Goal: Answer question/provide support

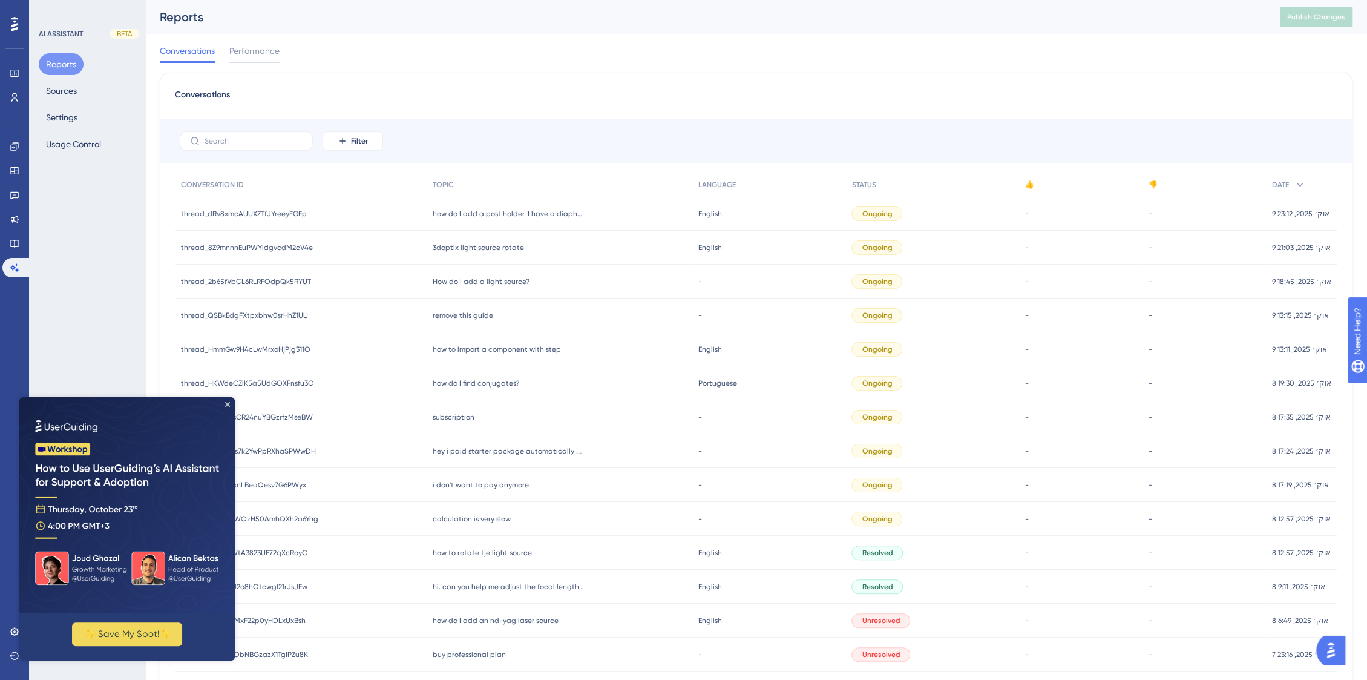
click at [522, 248] on div "3doptix light source rotate 3doptix light source rotate" at bounding box center [560, 248] width 266 height 34
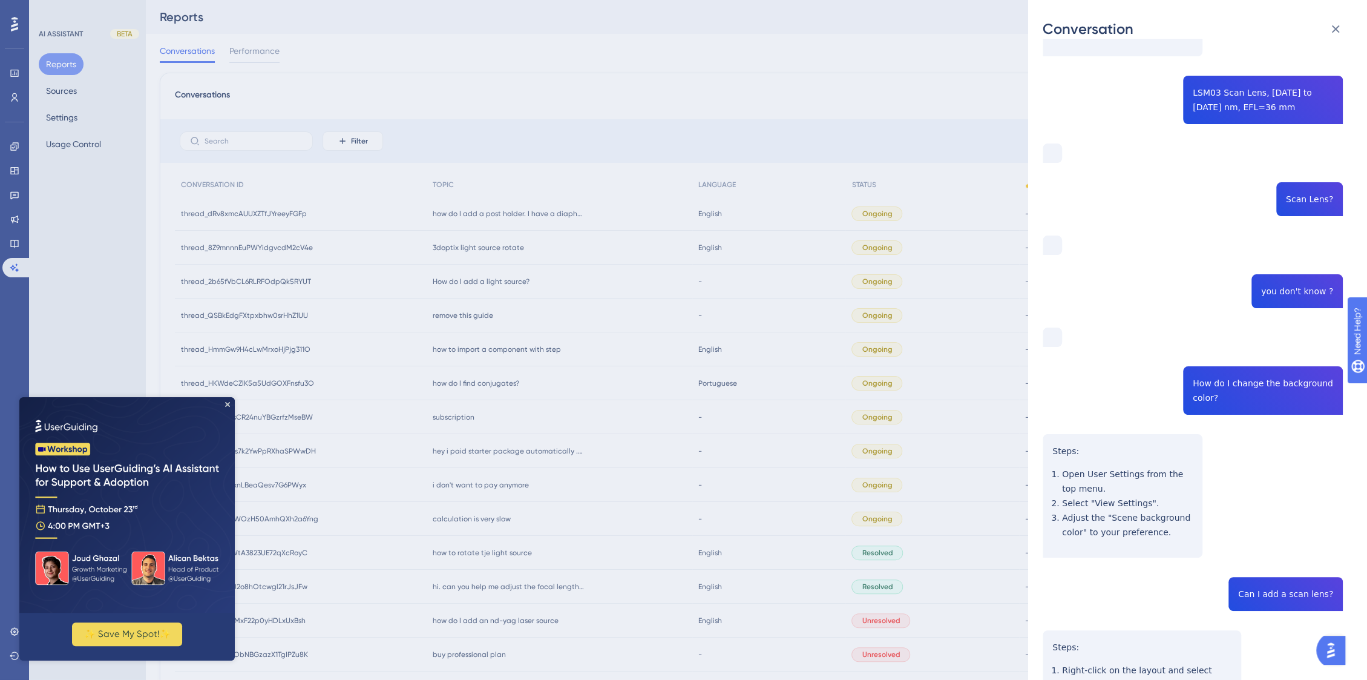
click at [499, 350] on div "Conversation thread_8Z9mnnnEuPWYidgvcdM2cV4e Copy - - 68e7f112a5ea44b39e4a7b36 …" at bounding box center [683, 340] width 1367 height 680
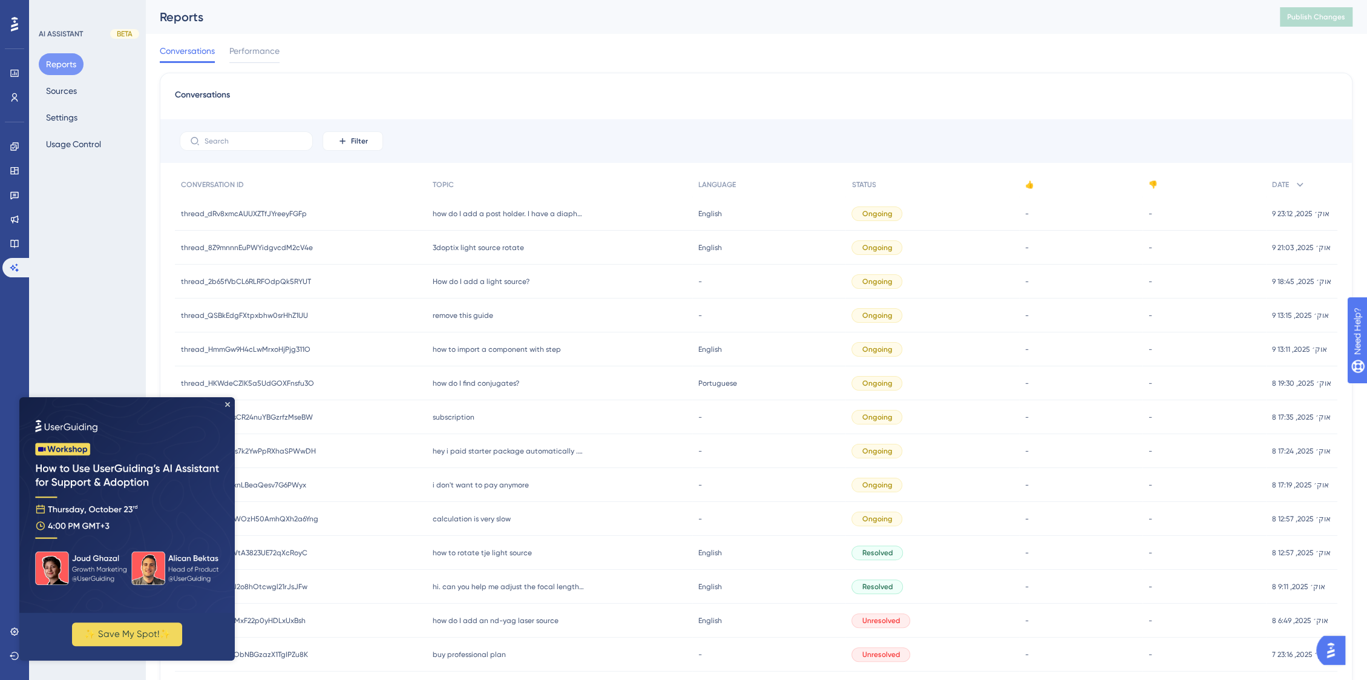
click at [501, 350] on span "how to import a component with step" at bounding box center [497, 349] width 128 height 10
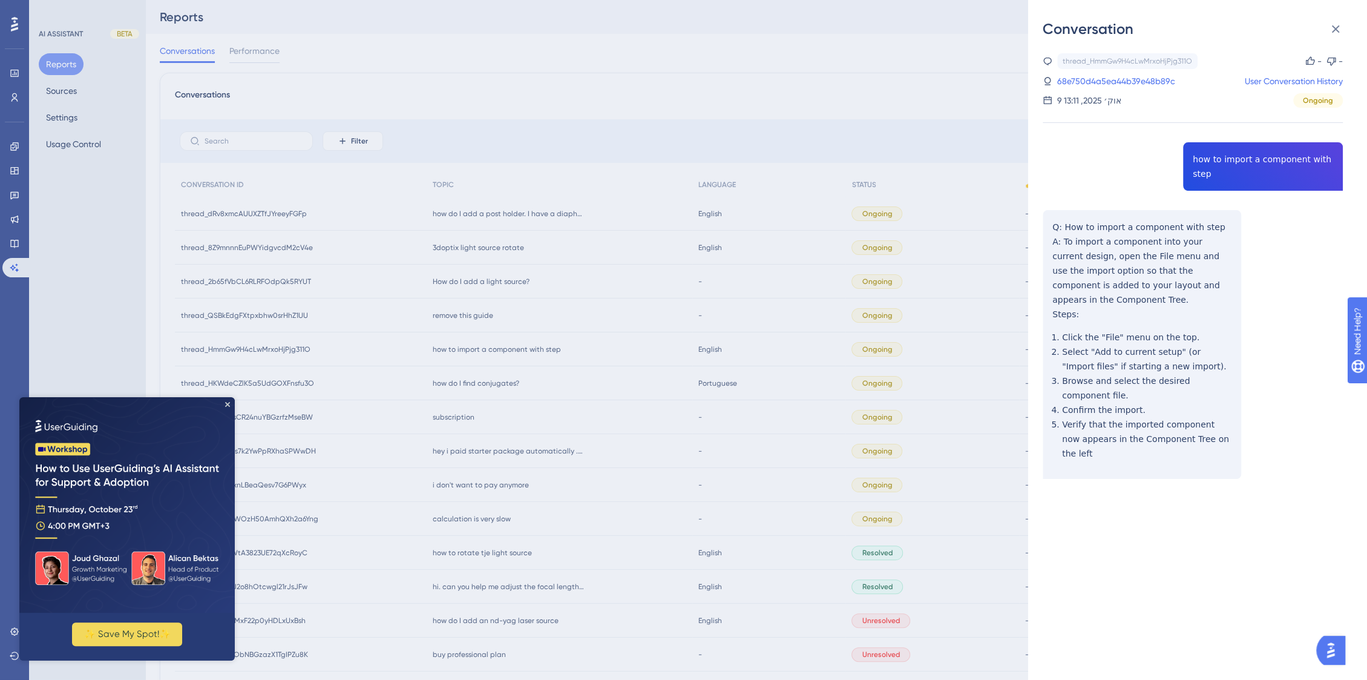
click at [501, 384] on div "Conversation thread_HmmGw9H4cLwMrxoHjPjg311O Copy - - 68e750d4a5ea44b39e48b89c …" at bounding box center [683, 340] width 1367 height 680
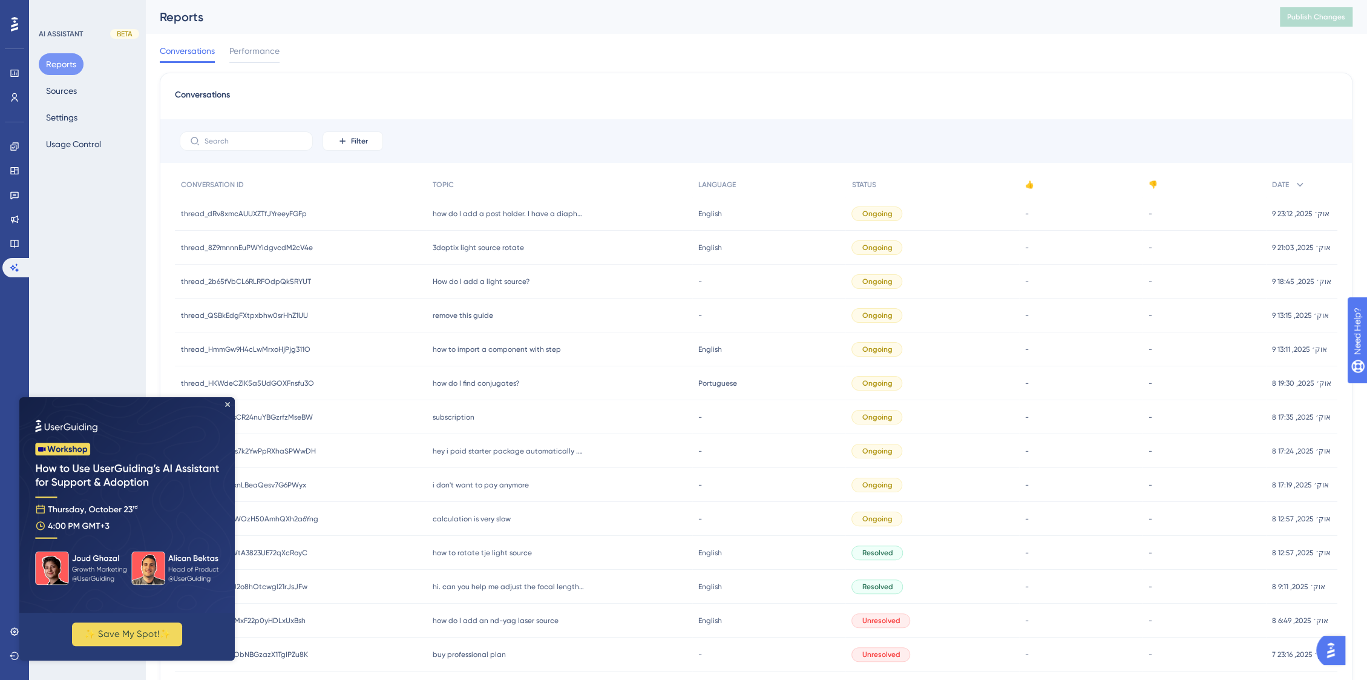
click at [501, 384] on span "how do I find conjugates?" at bounding box center [476, 383] width 87 height 10
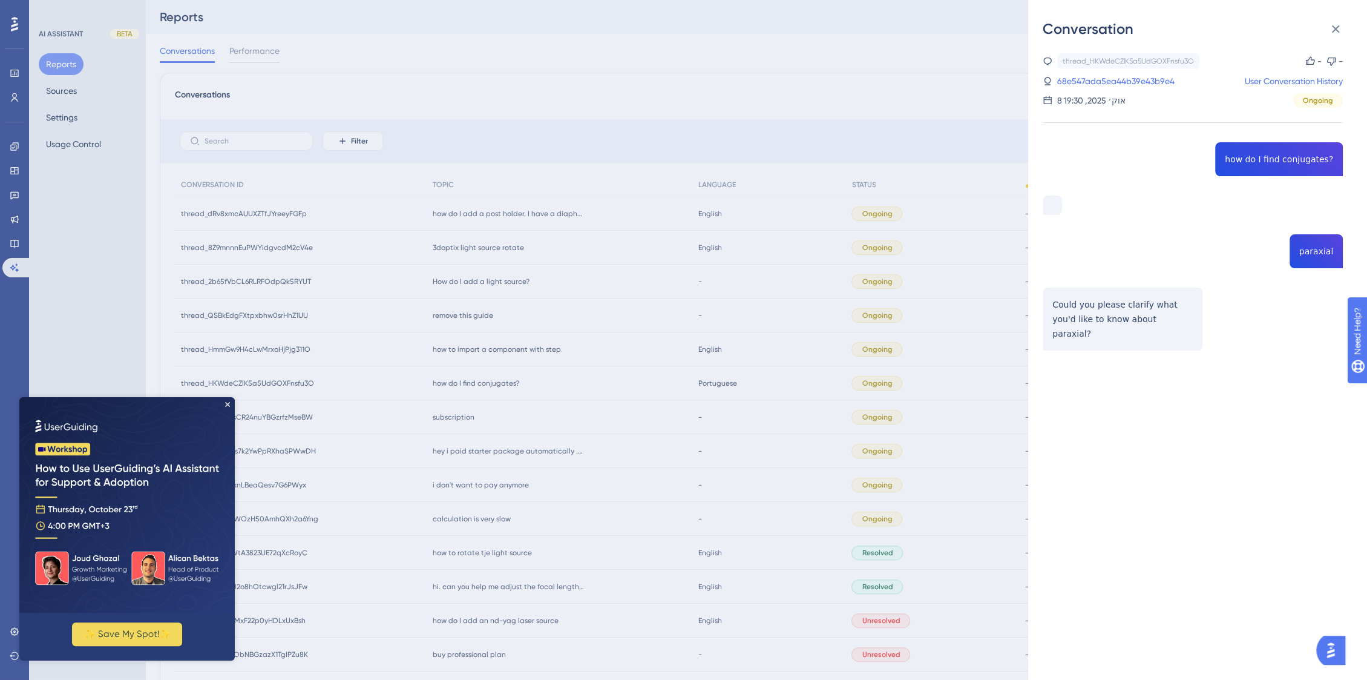
click at [1250, 160] on div "thread_HKWdeCZlK5a5UdGOXFnsfu3O Copy - - 68e547ada5ea44b39e43b9e4 User Conversa…" at bounding box center [1193, 232] width 300 height 359
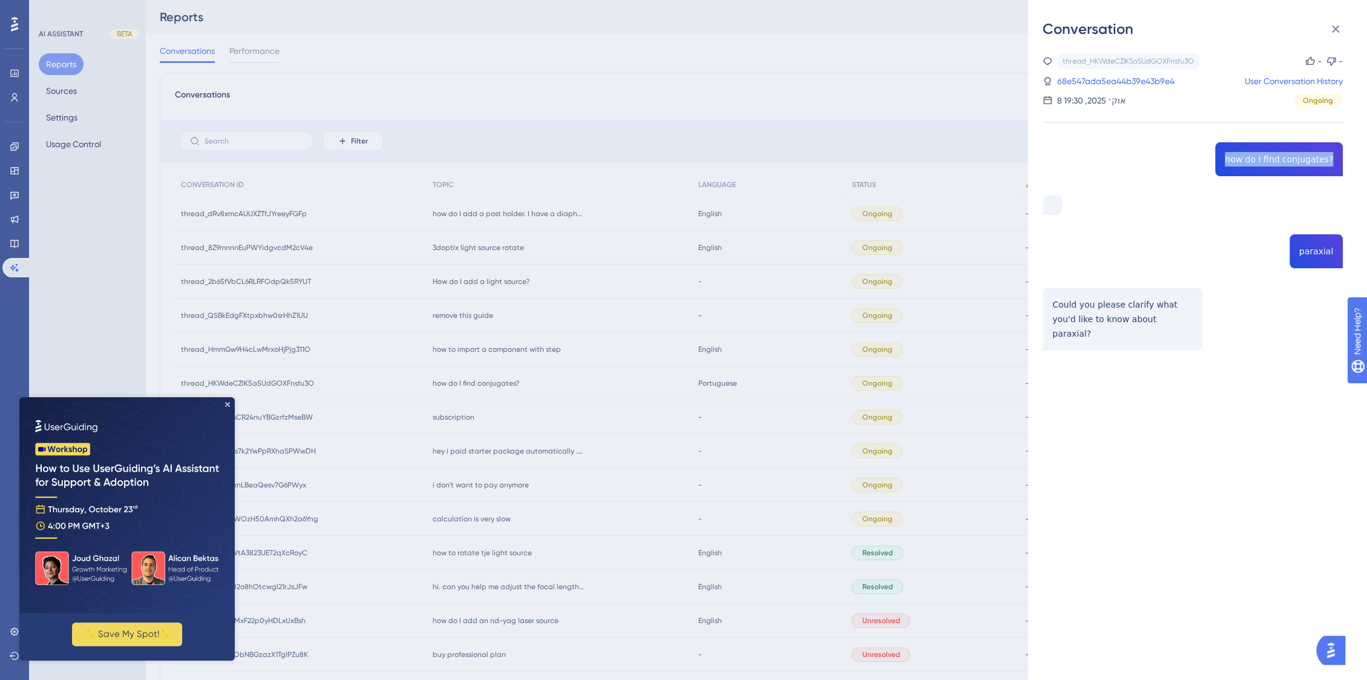
click at [1250, 160] on div "thread_HKWdeCZlK5a5UdGOXFnsfu3O Copy - - 68e547ada5ea44b39e43b9e4 User Conversa…" at bounding box center [1193, 232] width 300 height 359
click at [513, 490] on div "Conversation thread_HKWdeCZlK5a5UdGOXFnsfu3O Copy - - 68e547ada5ea44b39e43b9e4 …" at bounding box center [683, 340] width 1367 height 680
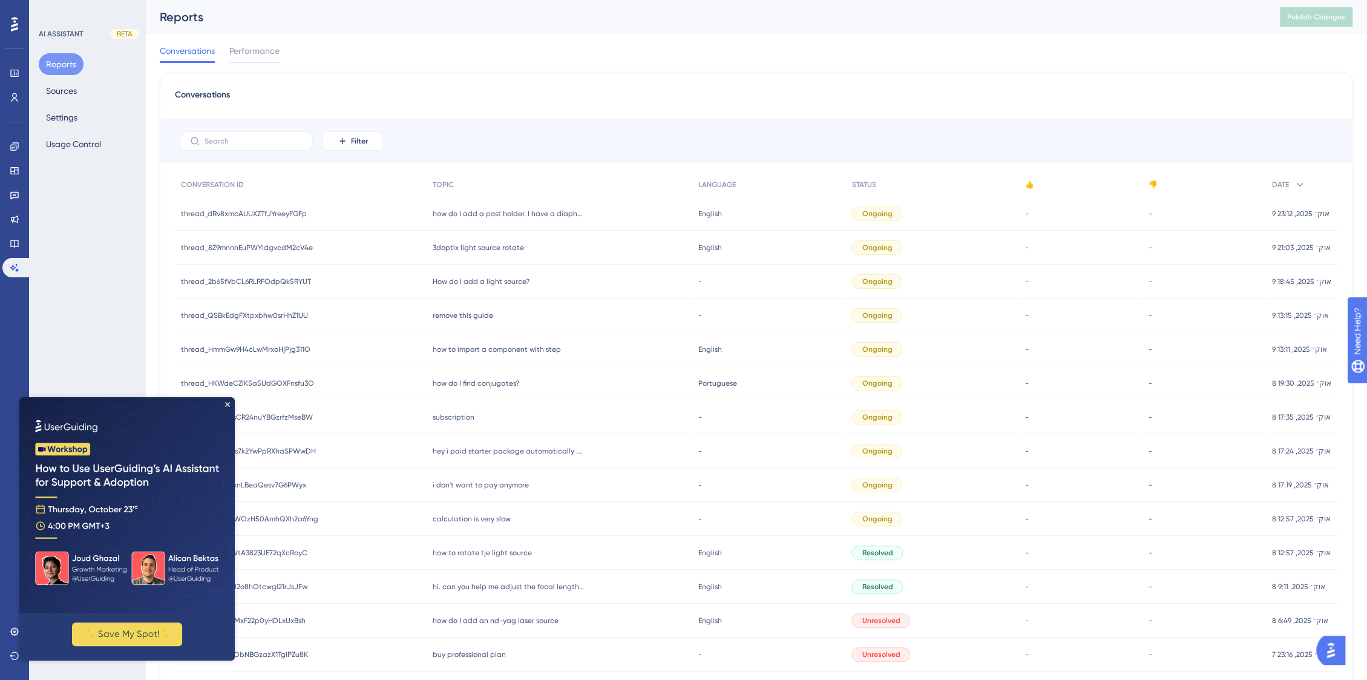
click at [513, 490] on div "i don't want to pay anymore i don't want to pay anymore" at bounding box center [560, 485] width 266 height 34
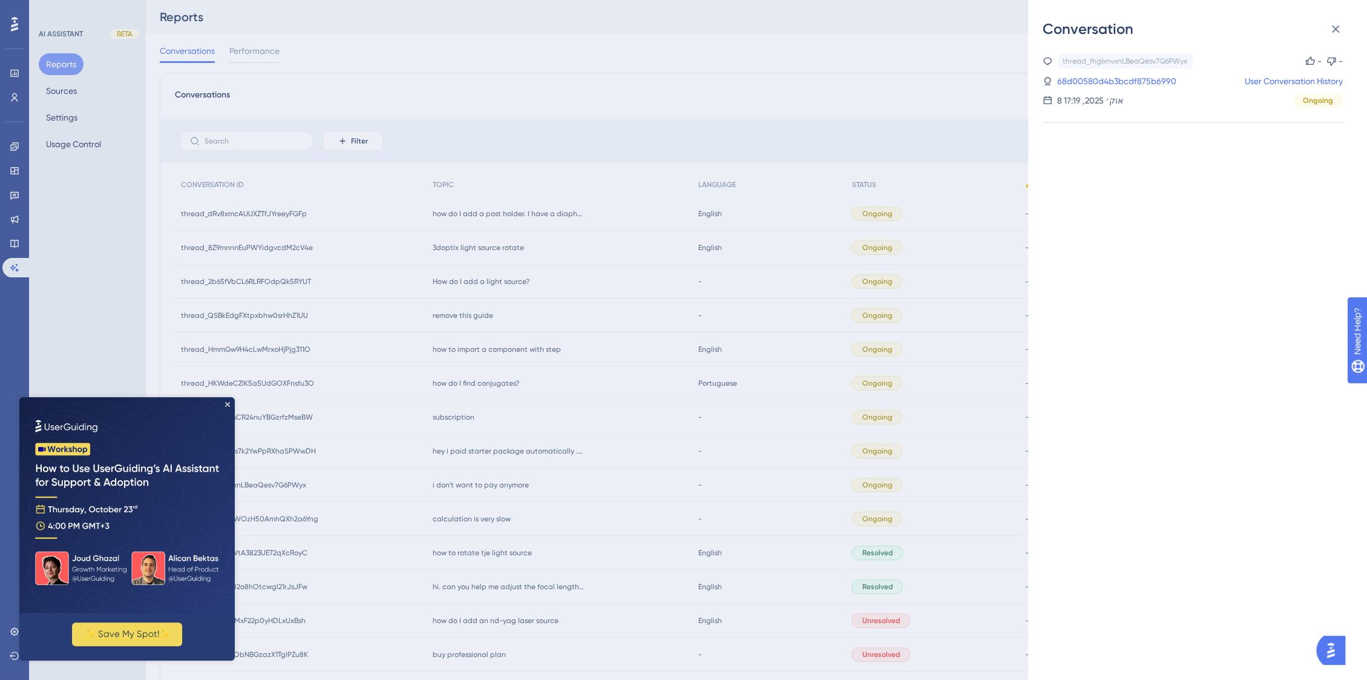
click at [507, 483] on div "Conversation thread_fhglxnvxnLBeaQesv7G6PWyx Copy - - 68d00580d4b3bcdf875b6990 …" at bounding box center [683, 340] width 1367 height 680
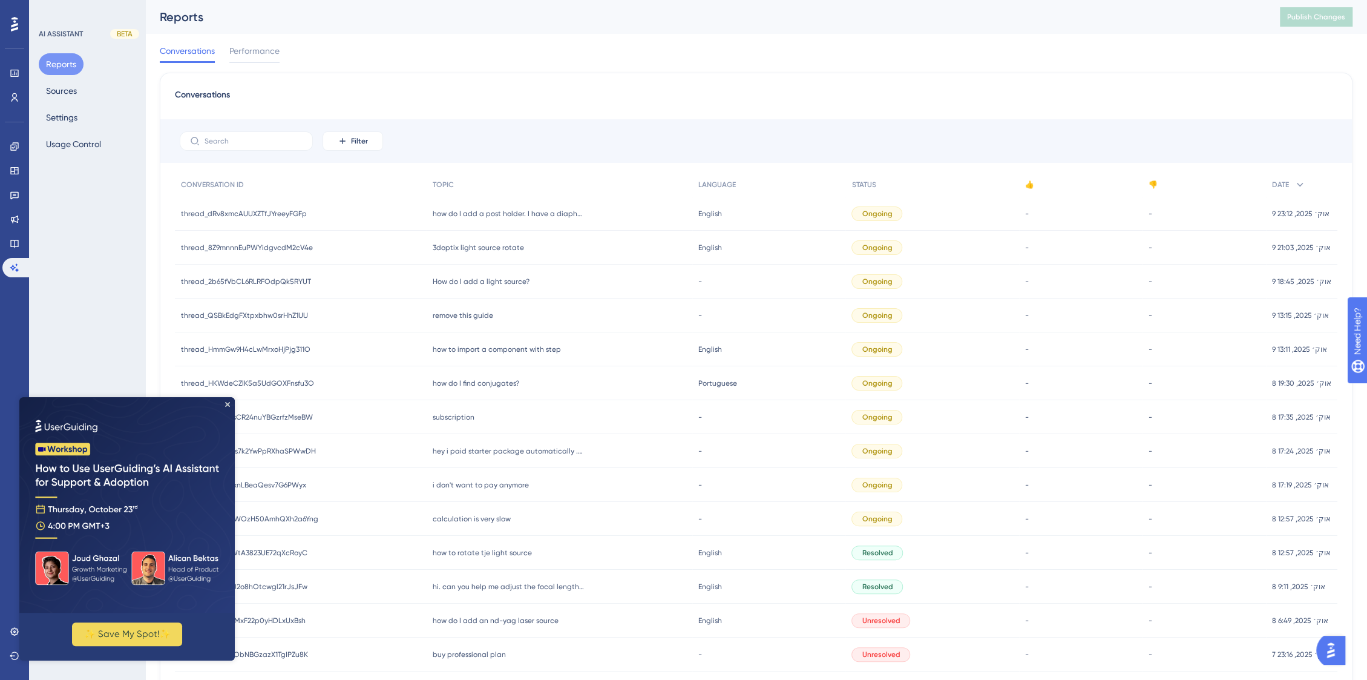
click at [511, 491] on div "i don't want to pay anymore i don't want to pay anymore" at bounding box center [560, 485] width 266 height 34
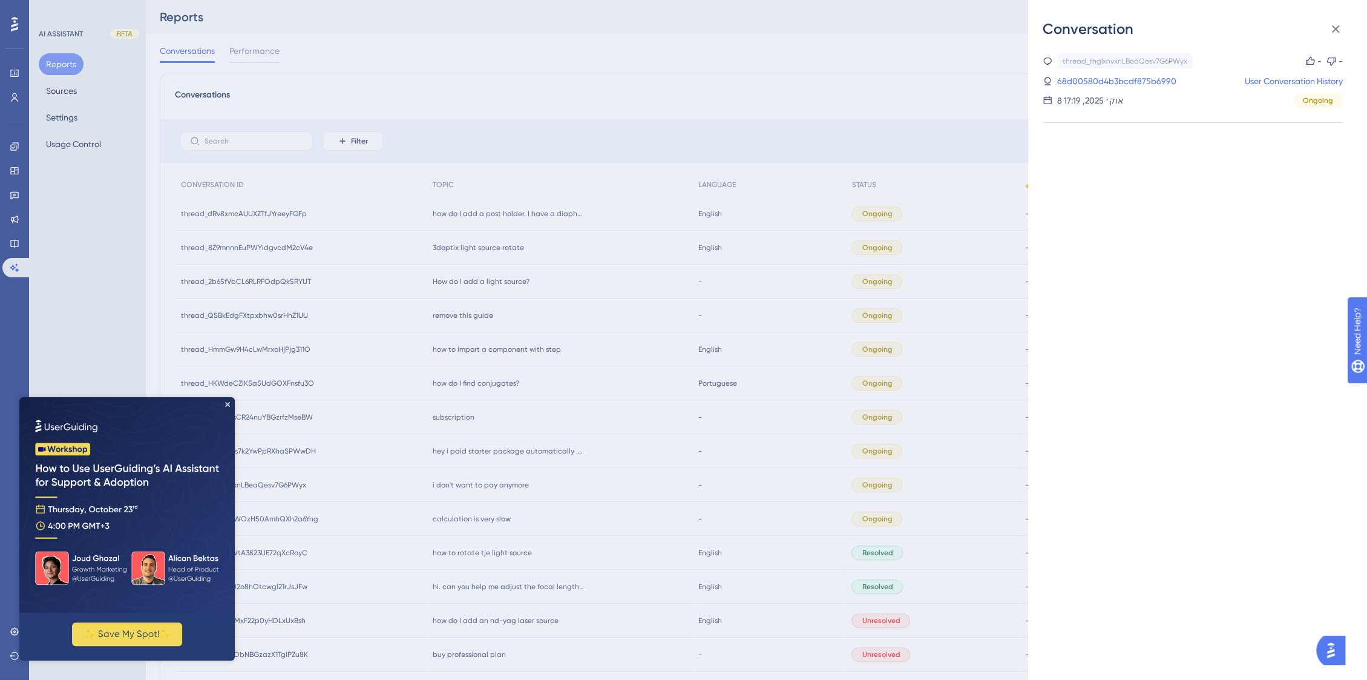
click at [472, 525] on div "Conversation thread_fhglxnvxnLBeaQesv7G6PWyx Copy - - 68d00580d4b3bcdf875b6990 …" at bounding box center [683, 340] width 1367 height 680
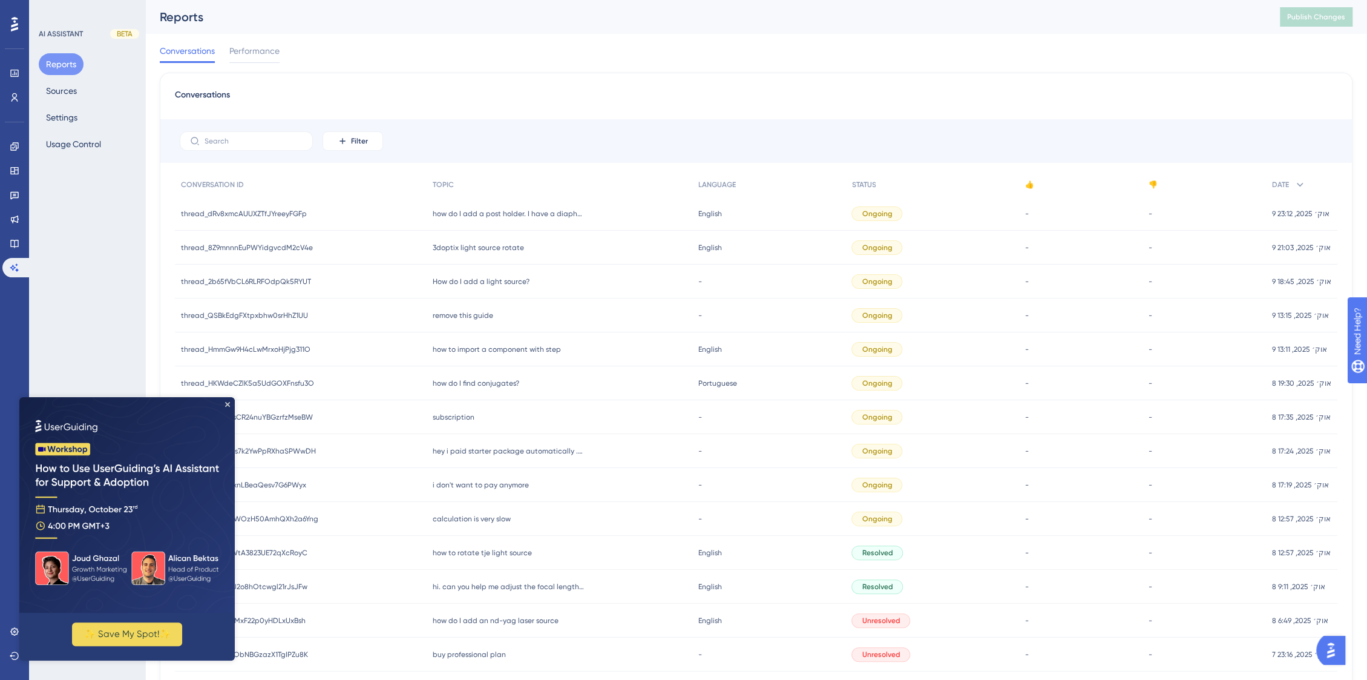
click at [475, 519] on span "calculation is very slow" at bounding box center [472, 519] width 78 height 10
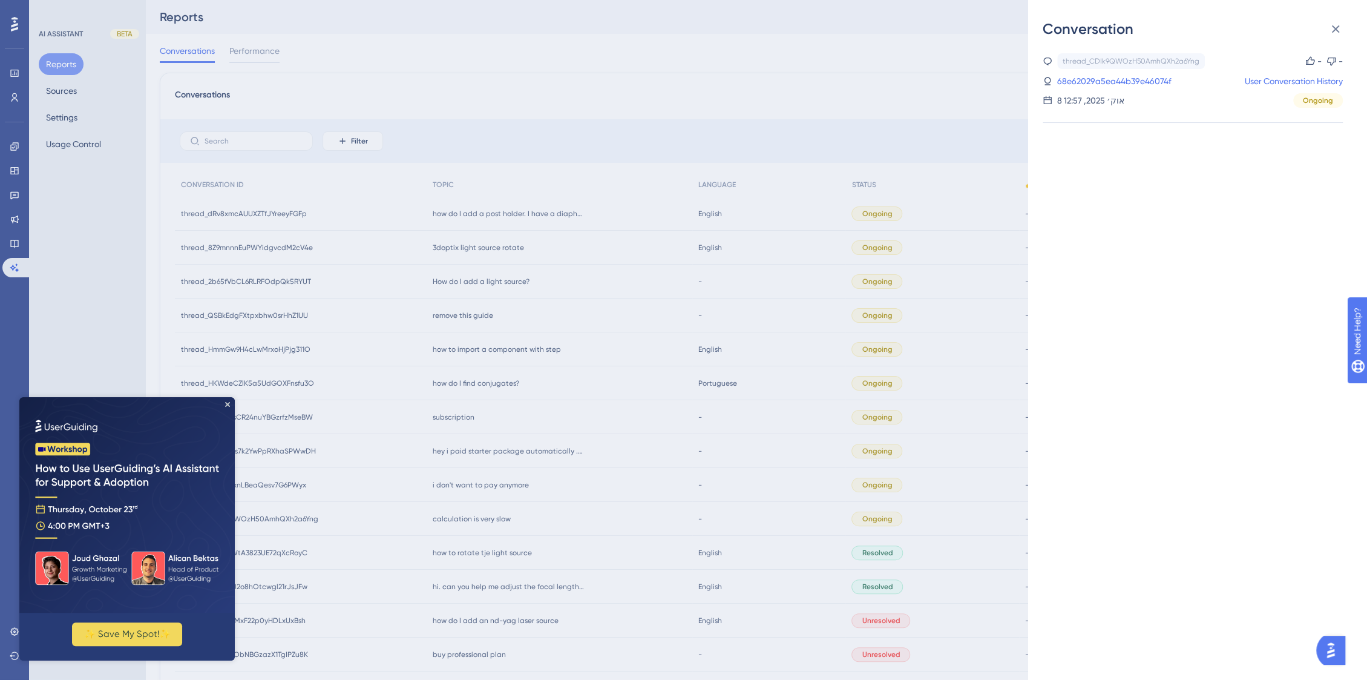
click at [475, 498] on div "Conversation thread_CDIk9QWOzH50AmhQXh2a6Yng Copy - - 68e62029a5ea44b39e46074f …" at bounding box center [683, 340] width 1367 height 680
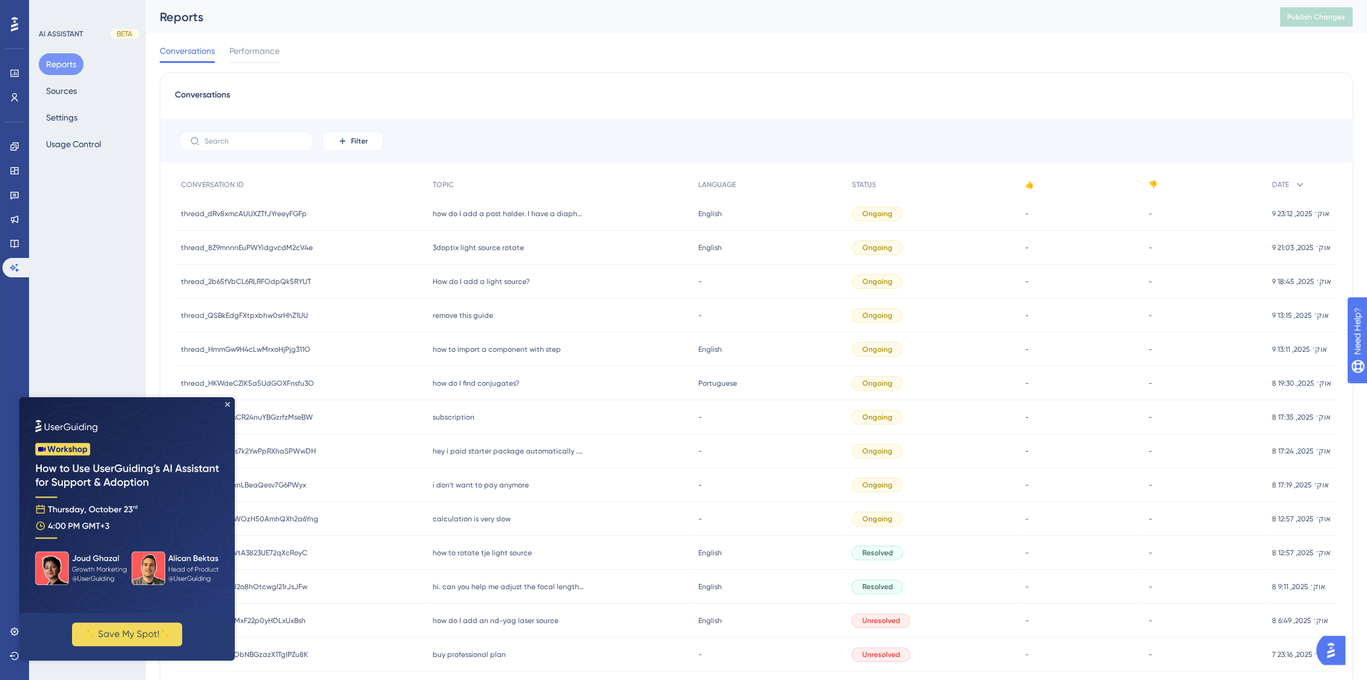
click at [473, 483] on span "i don't want to pay anymore" at bounding box center [481, 485] width 96 height 10
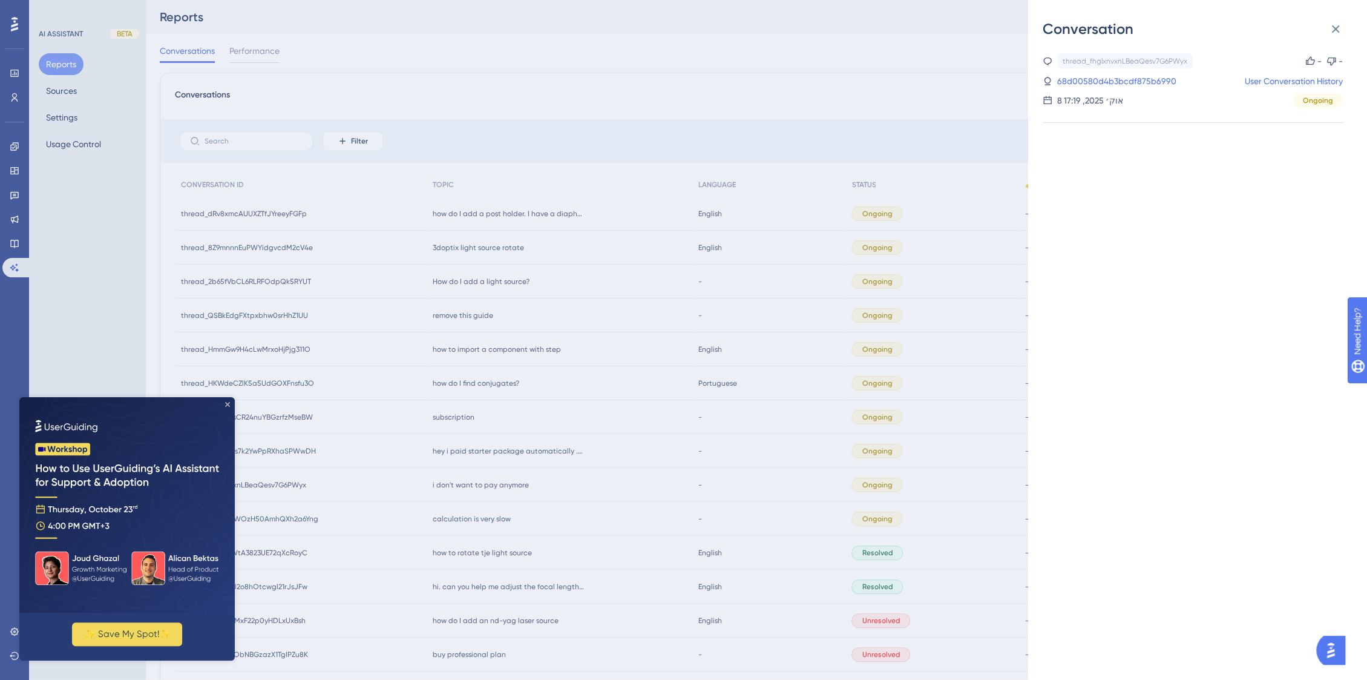
drag, startPoint x: 228, startPoint y: 405, endPoint x: 252, endPoint y: 802, distance: 397.9
click at [228, 405] on icon "Close Preview" at bounding box center [227, 404] width 5 height 5
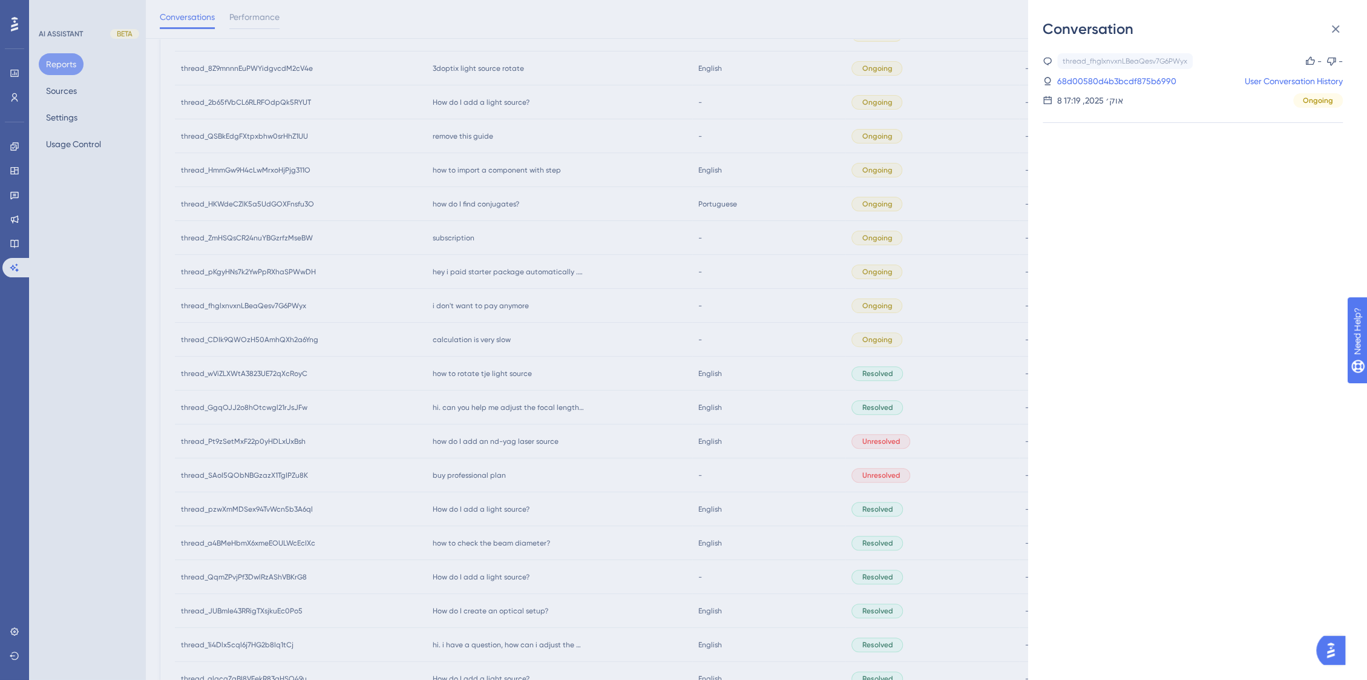
scroll to position [68, 0]
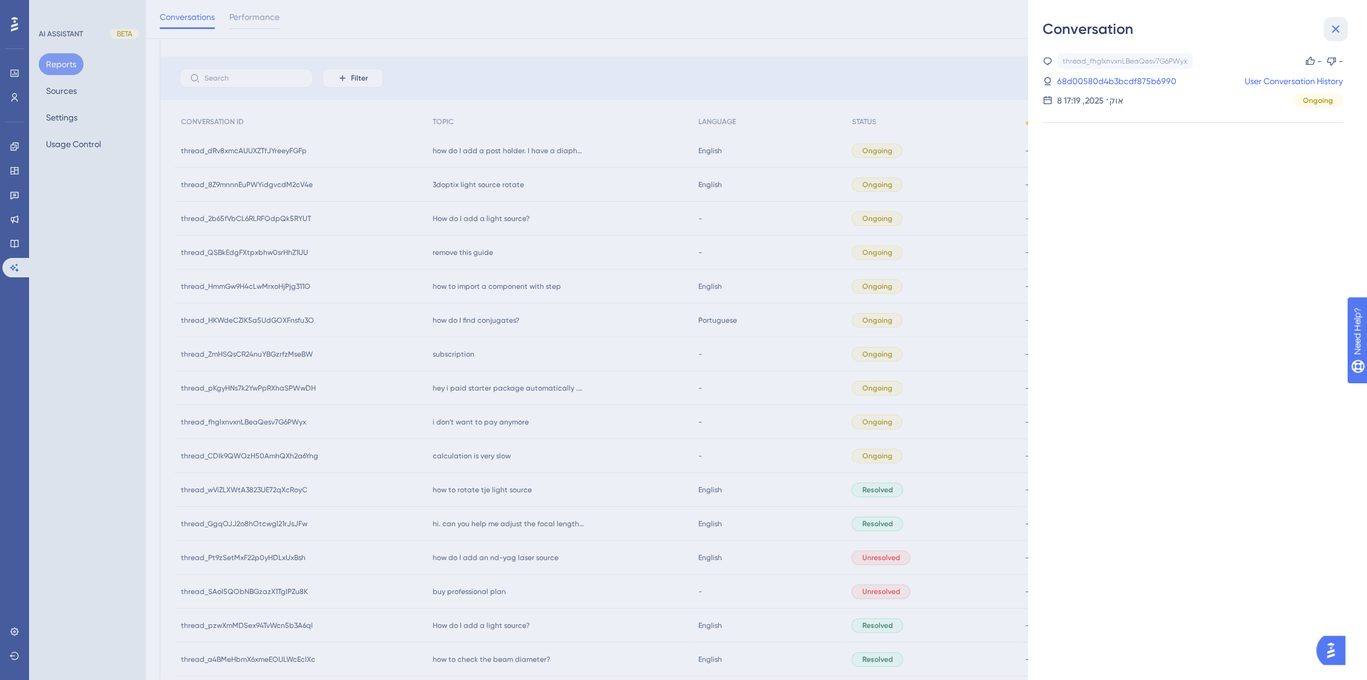
drag, startPoint x: 1334, startPoint y: 28, endPoint x: 1310, endPoint y: 21, distance: 25.5
click at [1333, 26] on icon at bounding box center [1336, 29] width 15 height 15
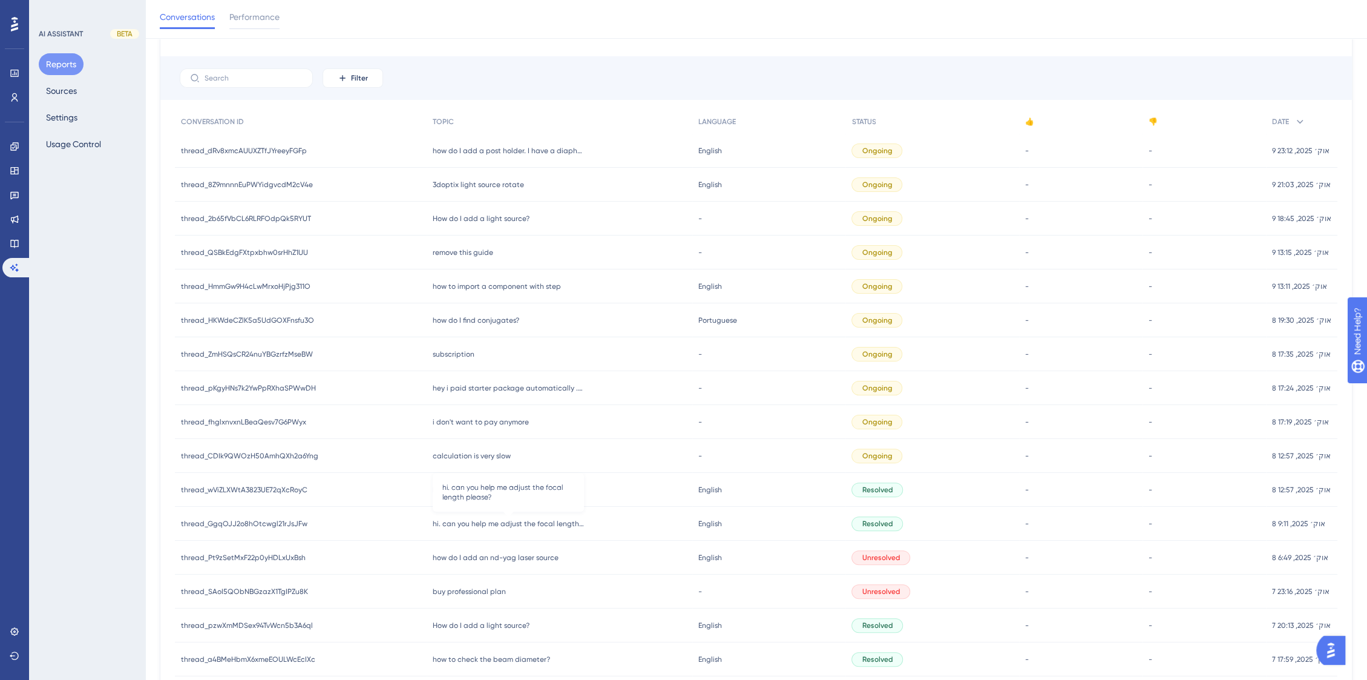
click at [573, 523] on span "hi. can you help me adjust the focal length please?" at bounding box center [508, 524] width 151 height 10
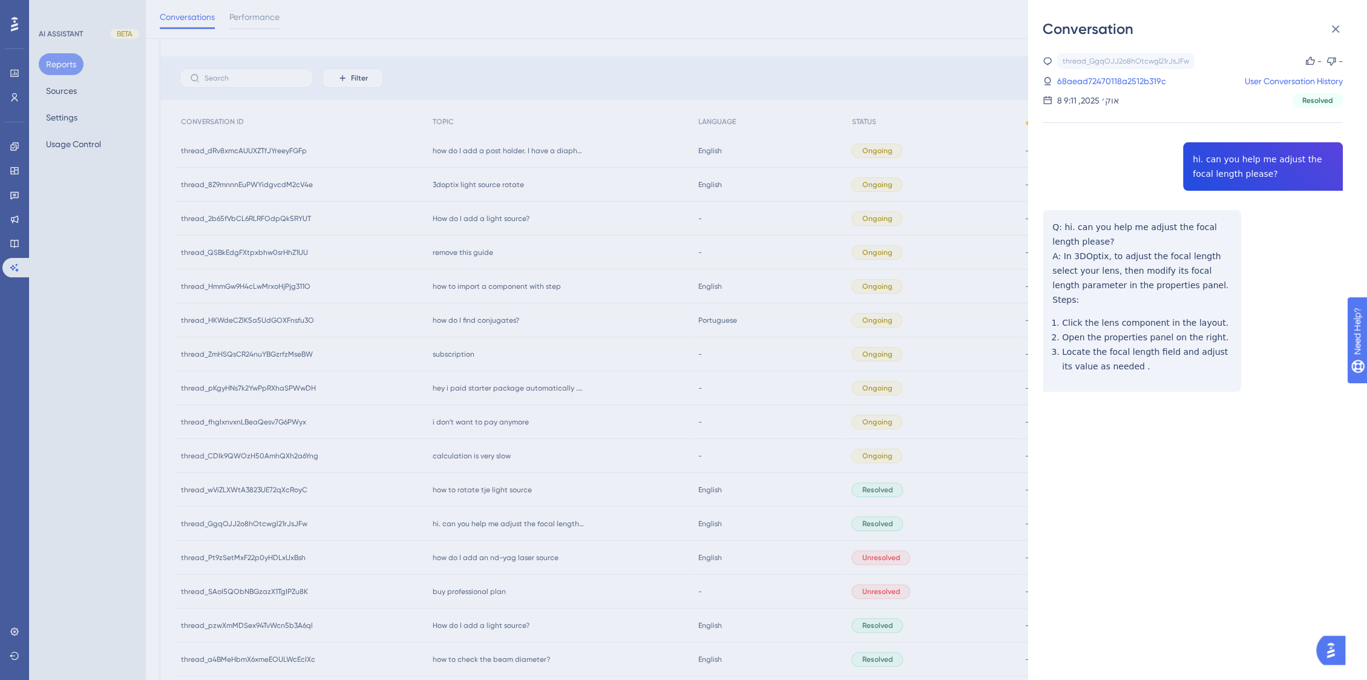
click at [551, 556] on div "Conversation thread_GgqOJJ2o8hOtcwgl21rJsJFw Copy - - 68aead72470118a2512b319c …" at bounding box center [683, 340] width 1367 height 680
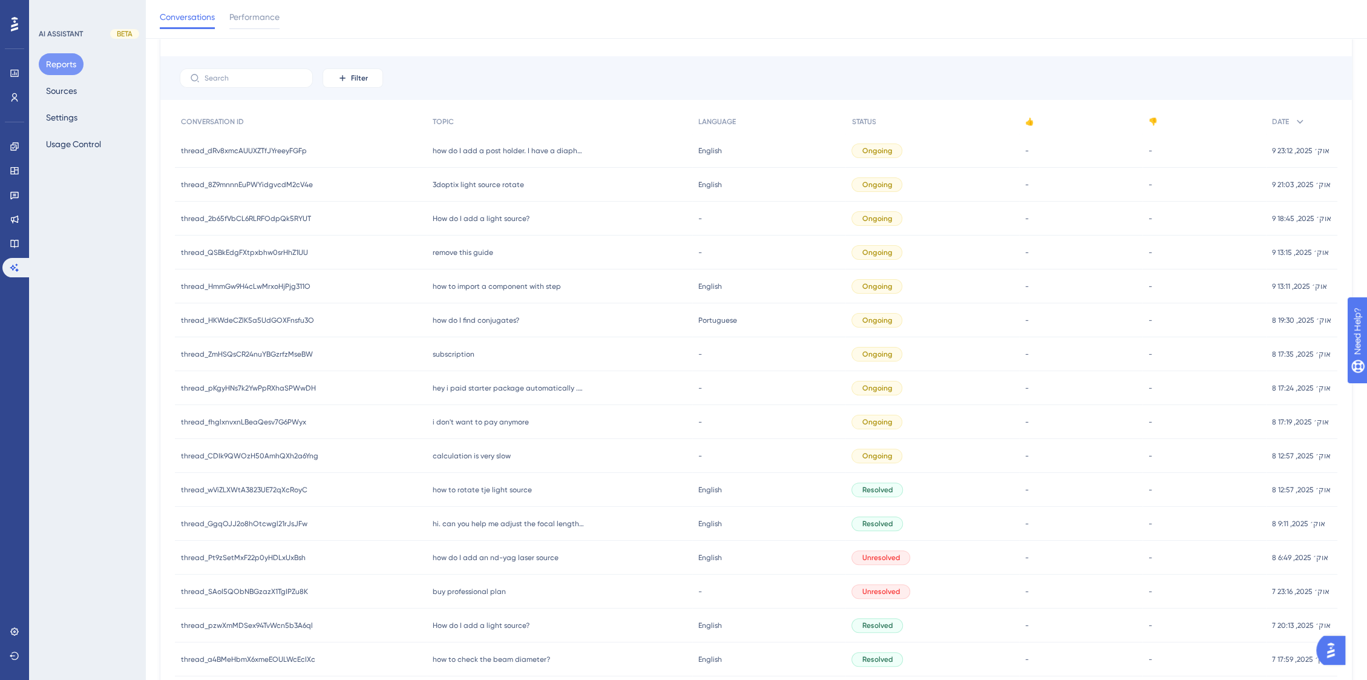
click at [551, 557] on span "how do I add an nd-yag laser source" at bounding box center [496, 558] width 126 height 10
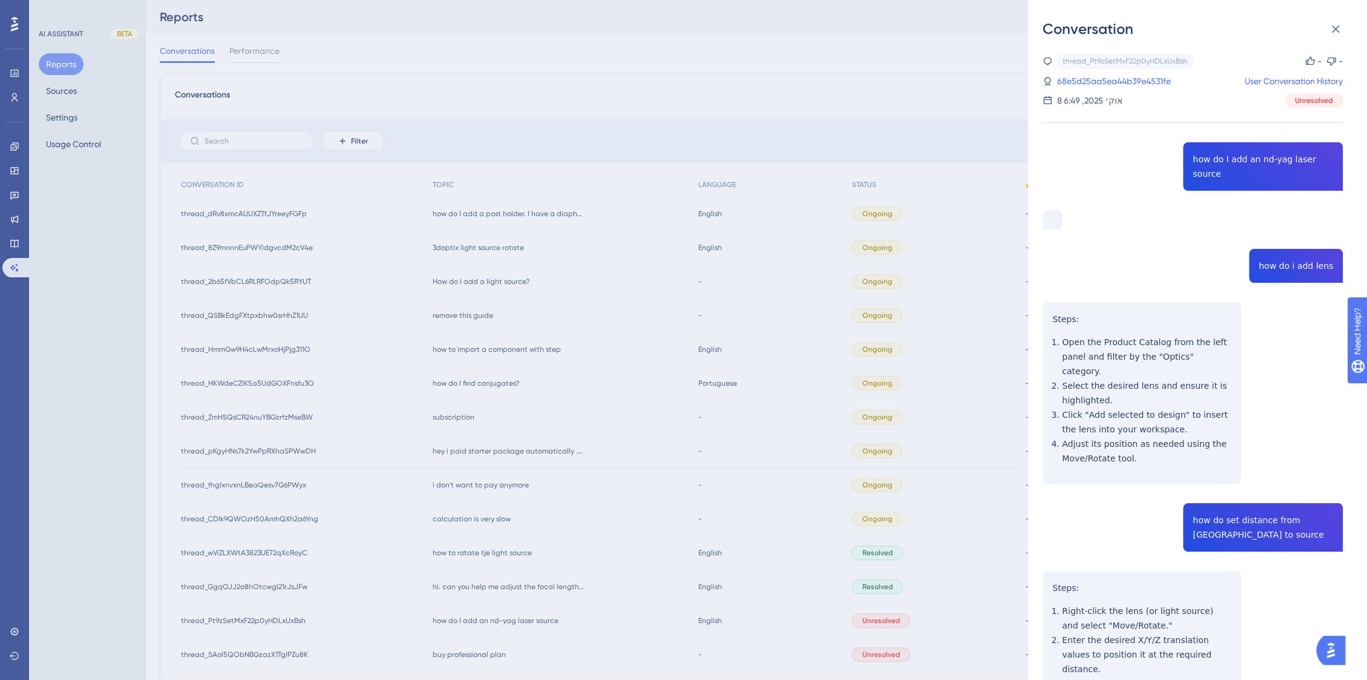
click at [461, 418] on div "Conversation thread_Pt9zSetMxF22p0yHDLxUxBsh Copy - - 68e5d25aa5ea44b39e4531fe …" at bounding box center [683, 340] width 1367 height 680
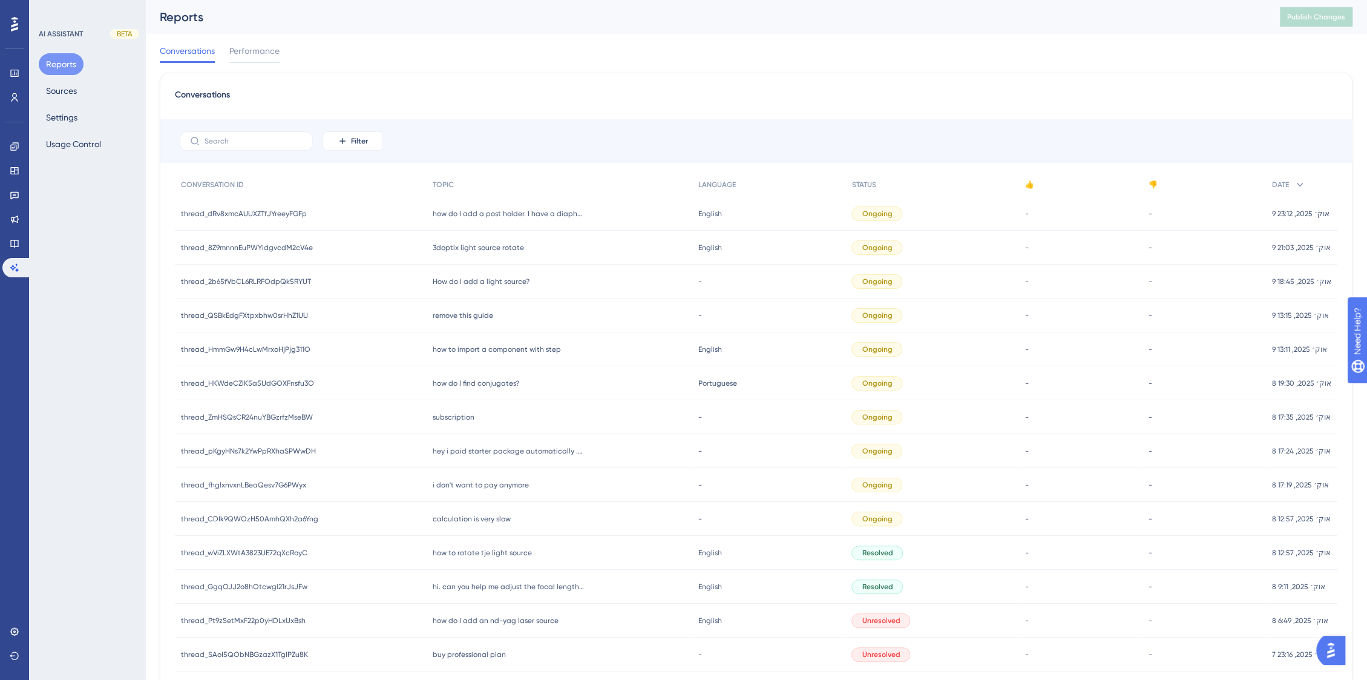
click at [461, 418] on span "subscription" at bounding box center [454, 417] width 42 height 10
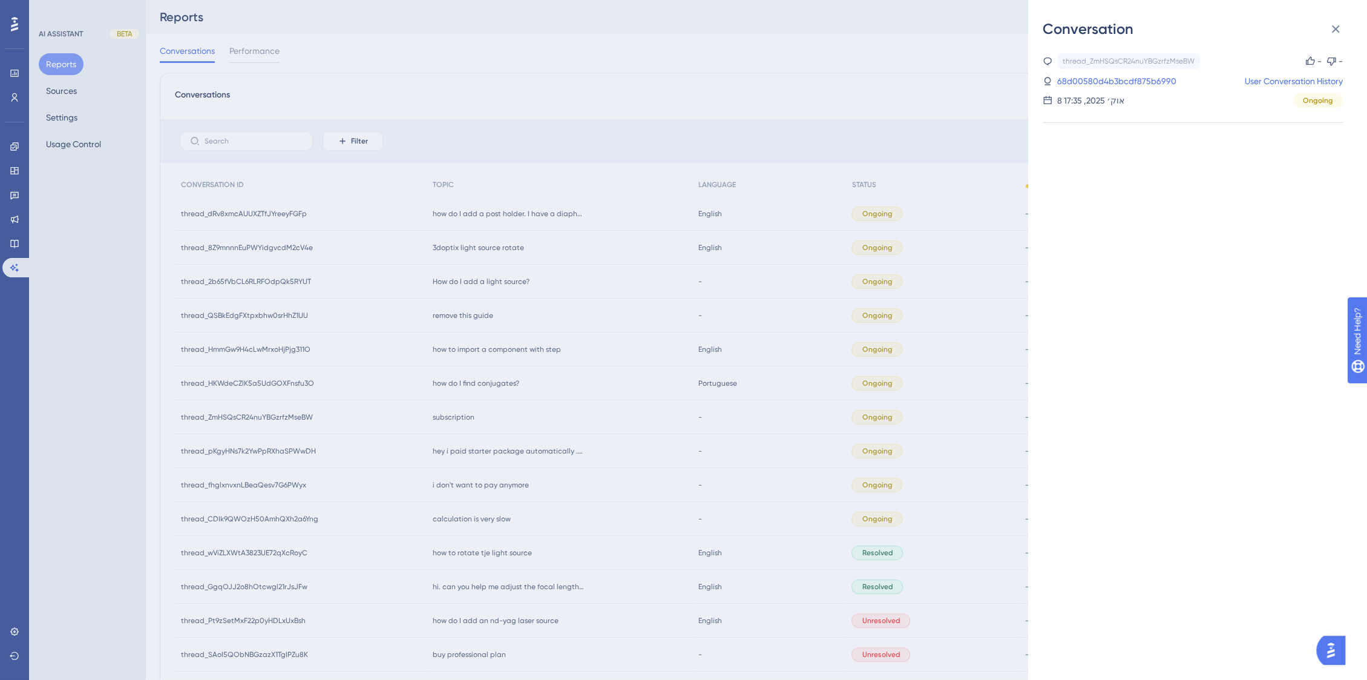
click at [463, 386] on div "Conversation thread_ZmHSQsCR24nuYBGzrfzMseBW Copy - - 68d00580d4b3bcdf875b6990 …" at bounding box center [683, 340] width 1367 height 680
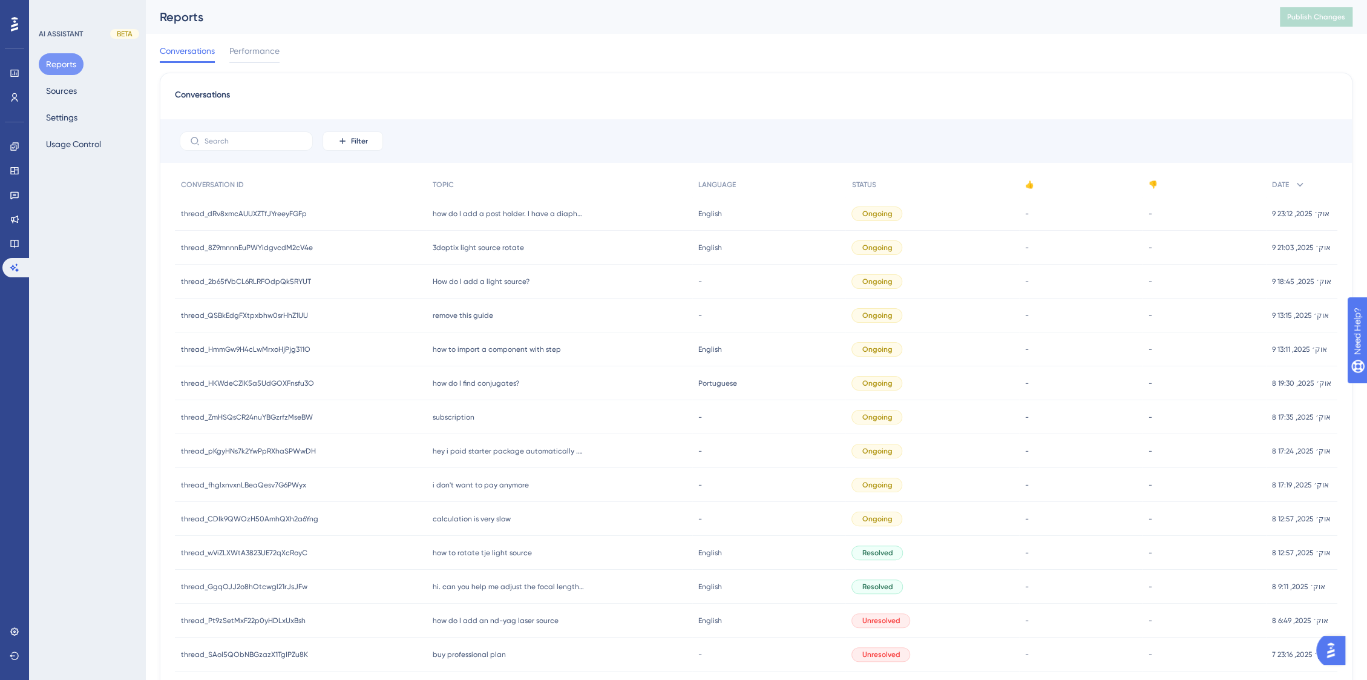
click at [463, 386] on span "how do I find conjugates?" at bounding box center [476, 383] width 87 height 10
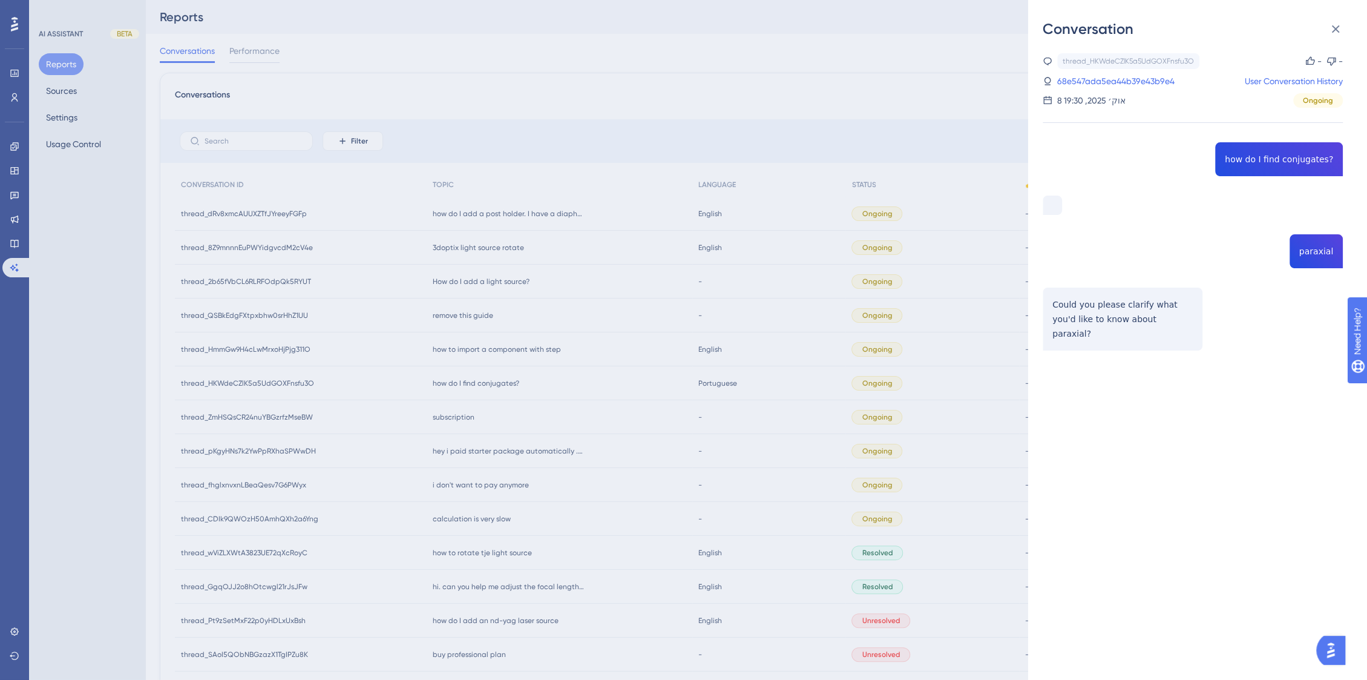
click at [469, 348] on div "Conversation thread_HKWdeCZlK5a5UdGOXFnsfu3O Copy - - 68e547ada5ea44b39e43b9e4 …" at bounding box center [683, 340] width 1367 height 680
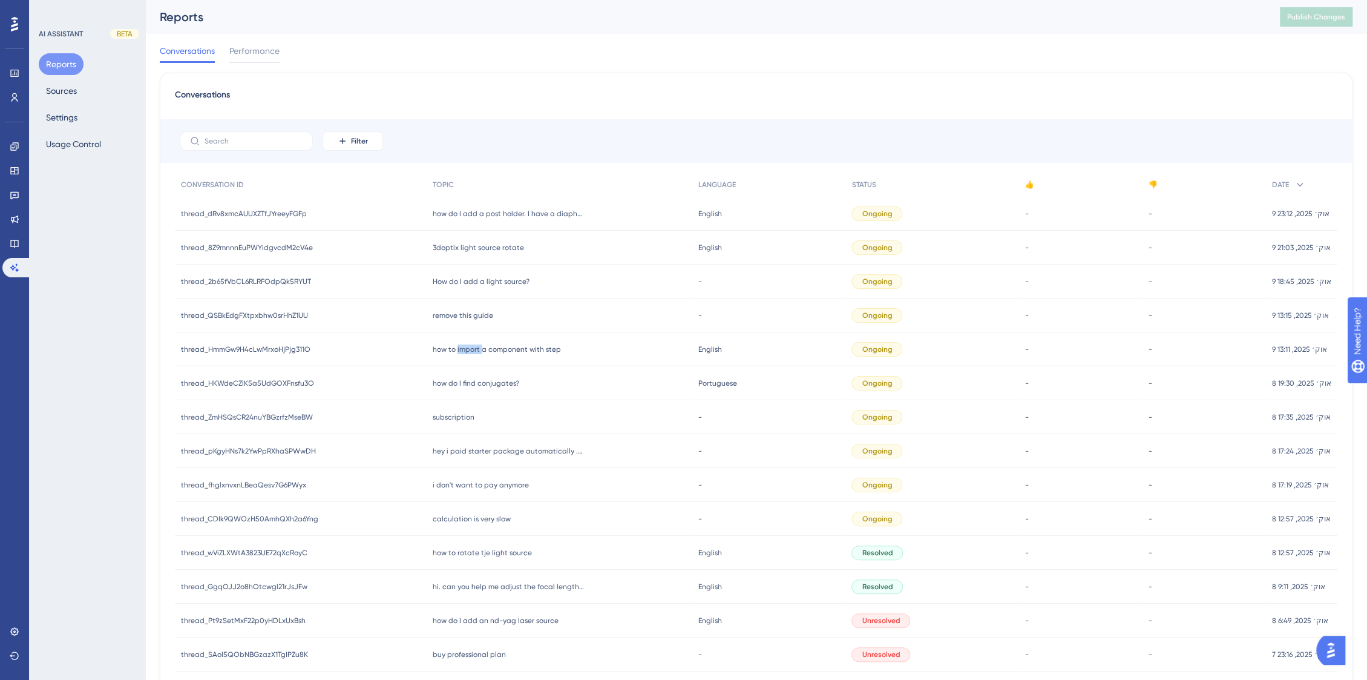
click at [469, 348] on span "how to import a component with step" at bounding box center [497, 349] width 128 height 10
click at [478, 447] on span "hey i paid starter package automatically . stop the payment system" at bounding box center [508, 451] width 151 height 10
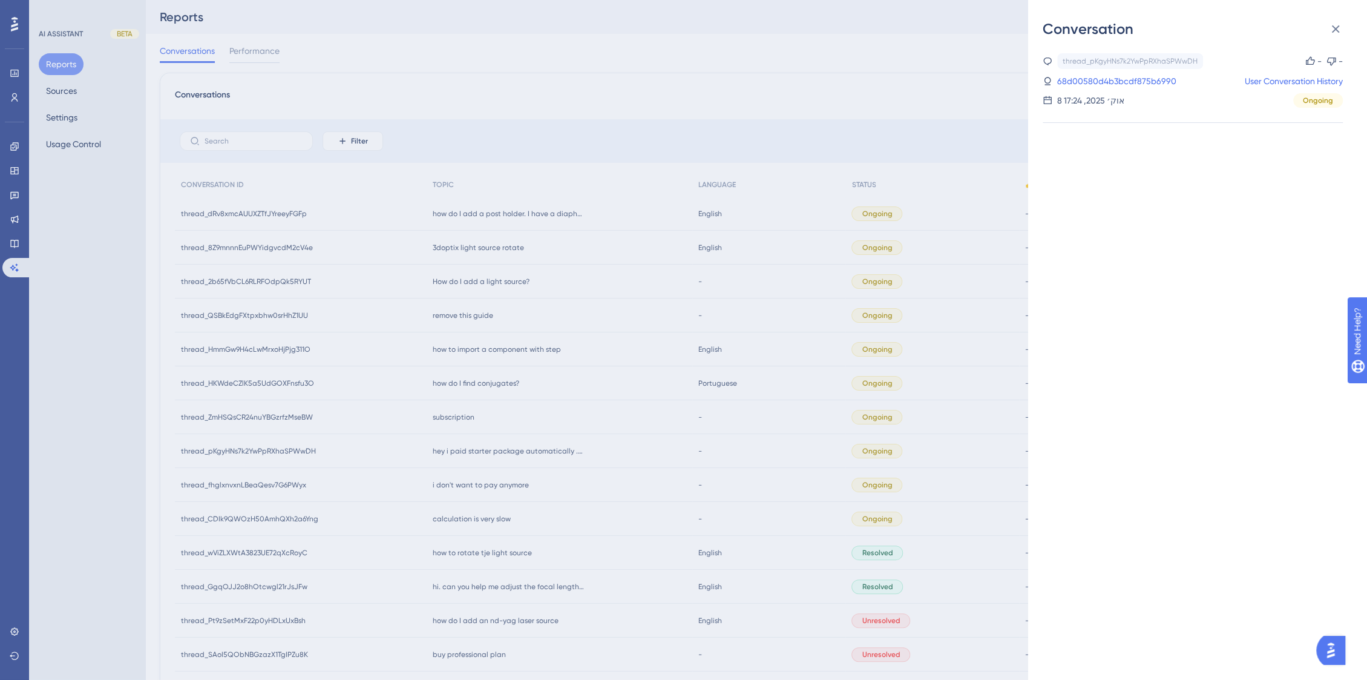
click at [518, 446] on div "Conversation thread_pKgyHNs7k2YwPpRXhaSPWwDH Copy - - 68d00580d4b3bcdf875b6990 …" at bounding box center [683, 340] width 1367 height 680
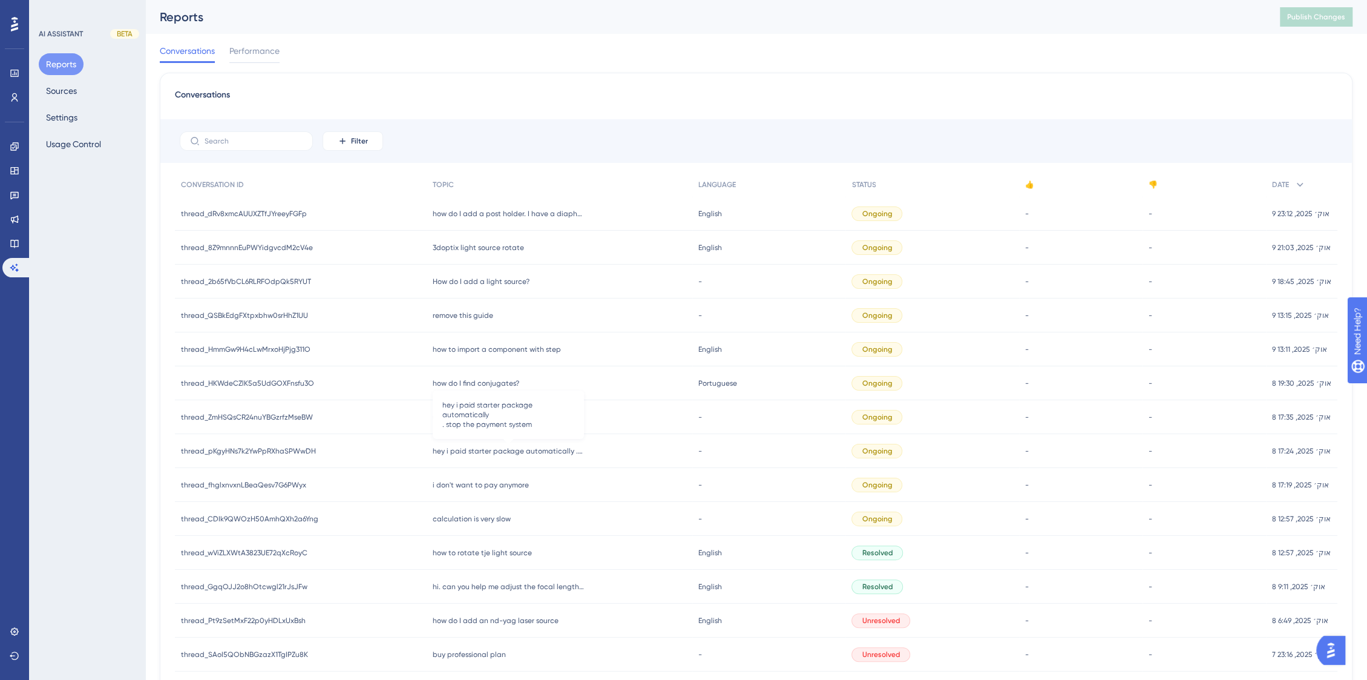
click at [517, 458] on div "hey i paid starter package automatically . stop the payment system hey i paid s…" at bounding box center [560, 451] width 266 height 34
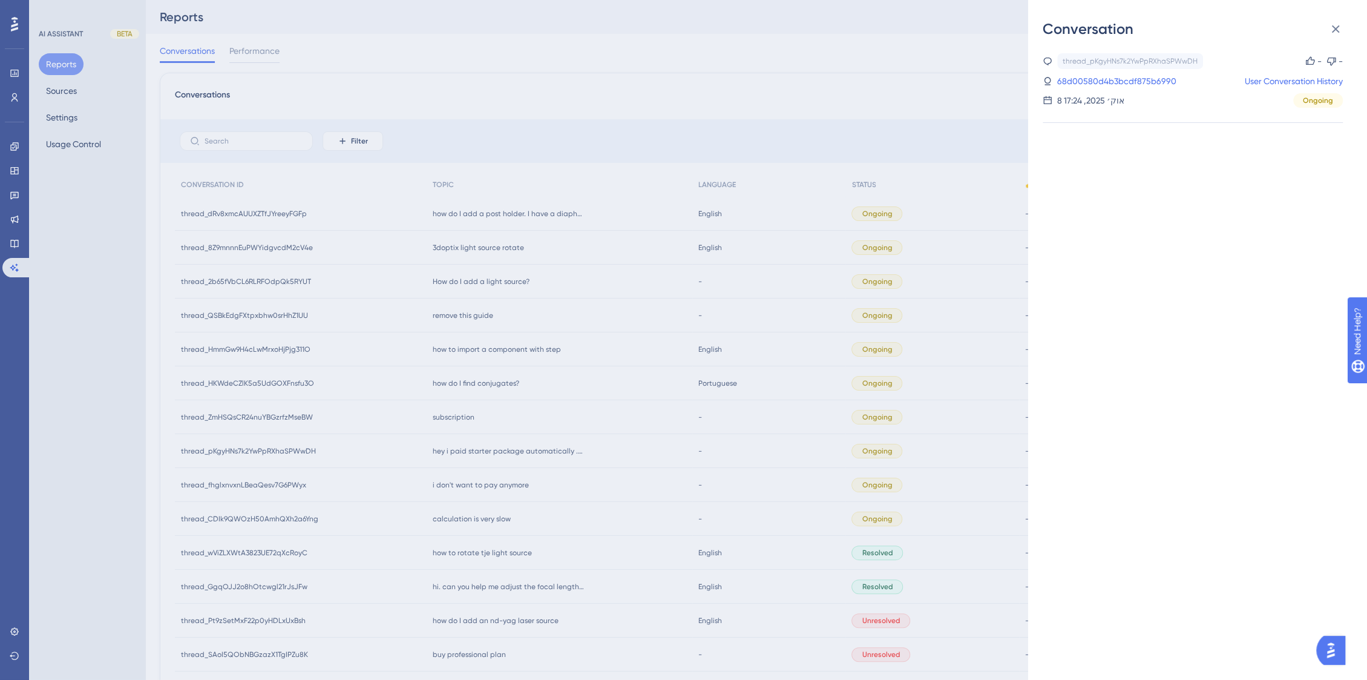
click at [509, 483] on div "Conversation thread_pKgyHNs7k2YwPpRXhaSPWwDH Copy - - 68d00580d4b3bcdf875b6990 …" at bounding box center [683, 340] width 1367 height 680
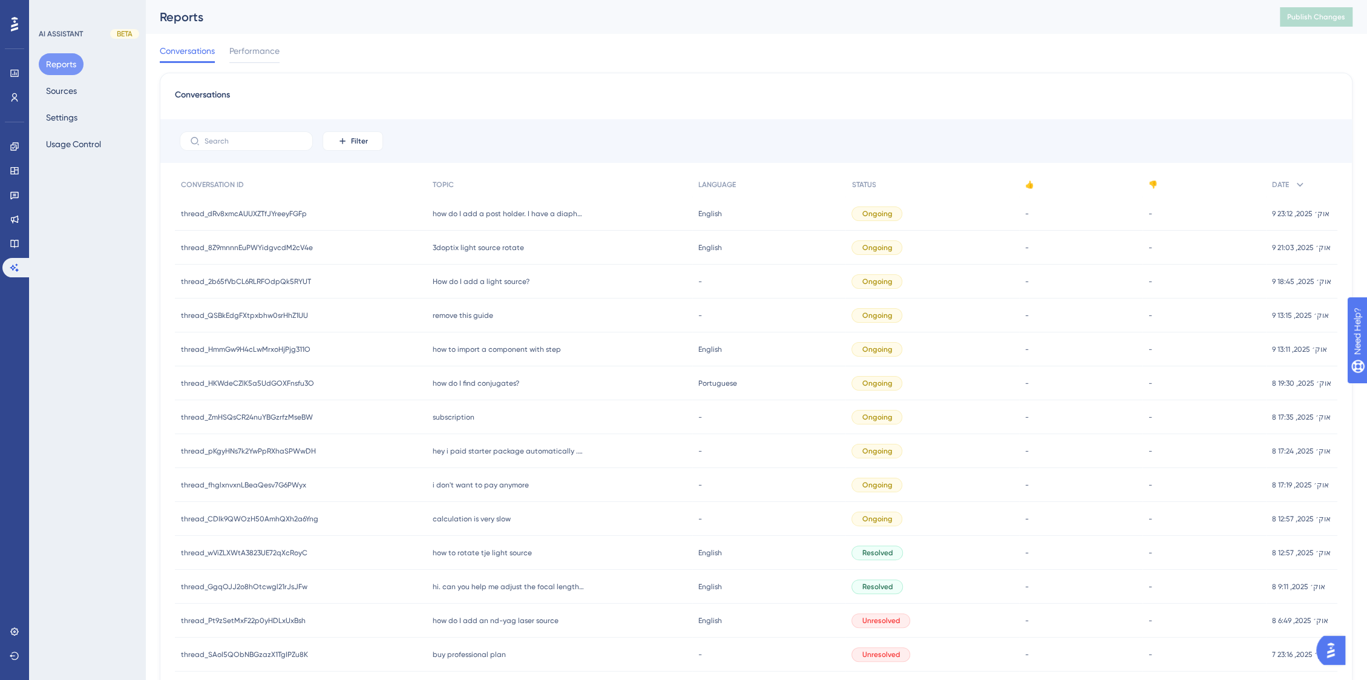
click at [509, 484] on span "i don't want to pay anymore" at bounding box center [481, 485] width 96 height 10
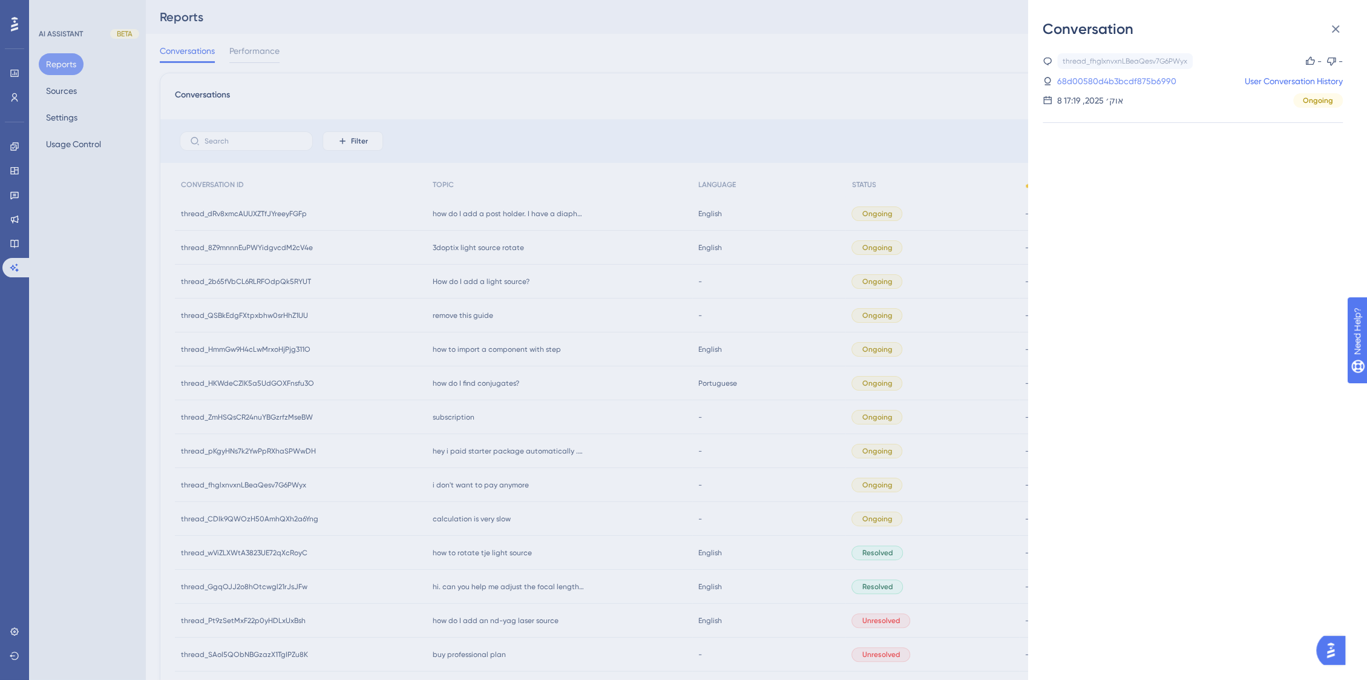
click at [1157, 79] on link "68d00580d4b3bcdf875b6990" at bounding box center [1116, 81] width 119 height 15
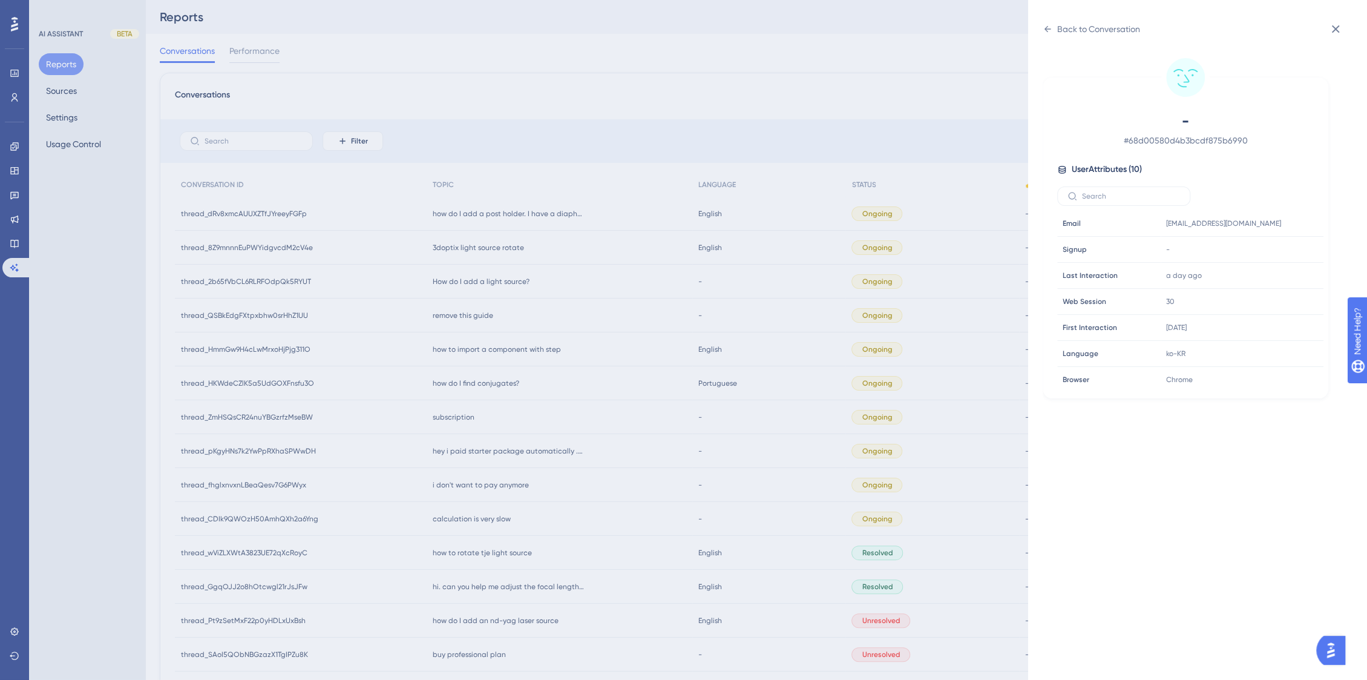
click at [508, 383] on div "Back to Conversation - # 68d00580d4b3bcdf875b6990 User Attributes ( 10 ) Email …" at bounding box center [683, 340] width 1367 height 680
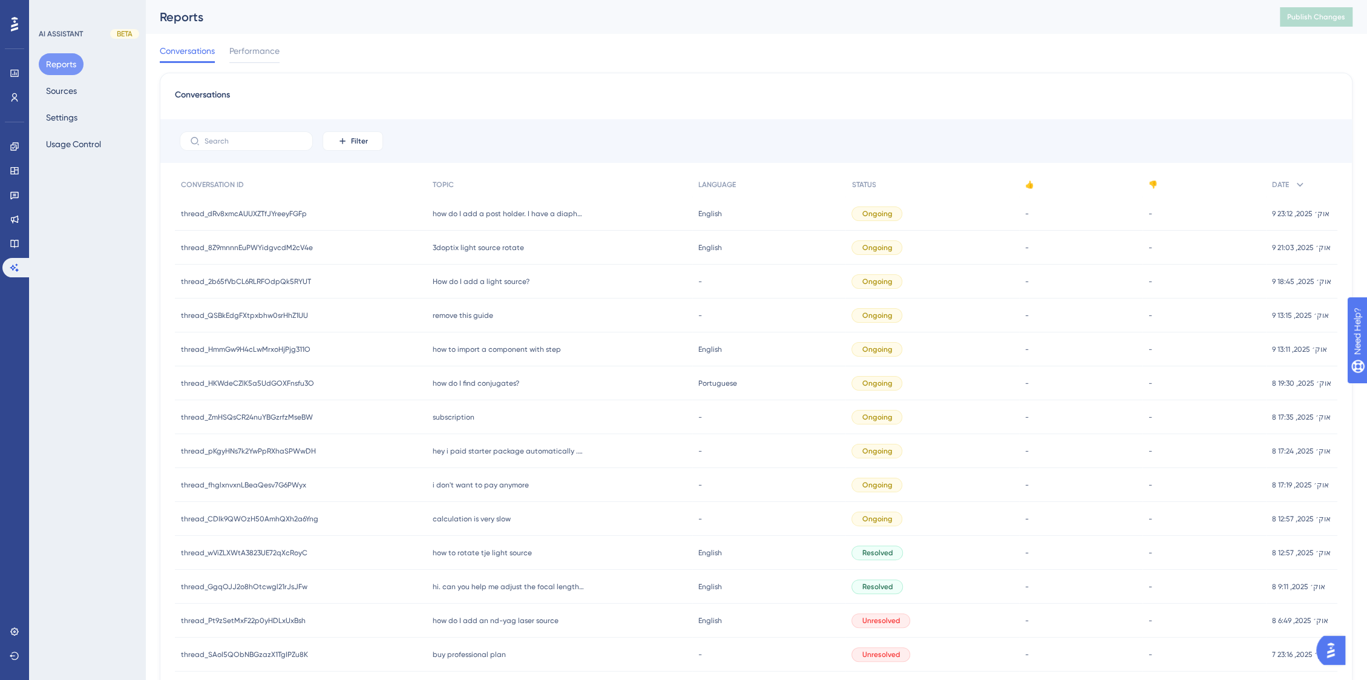
click at [508, 383] on span "how do I find conjugates?" at bounding box center [476, 383] width 87 height 10
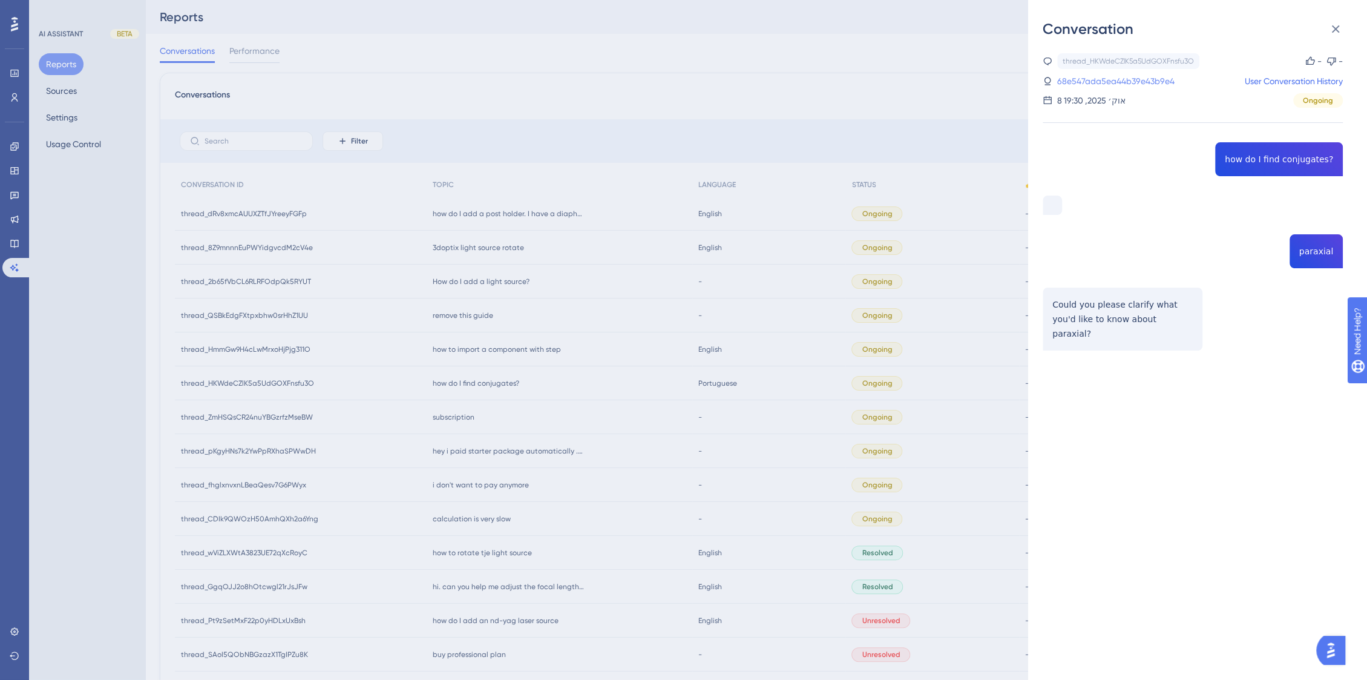
click at [1099, 83] on link "68e547ada5ea44b39e43b9e4" at bounding box center [1115, 81] width 117 height 15
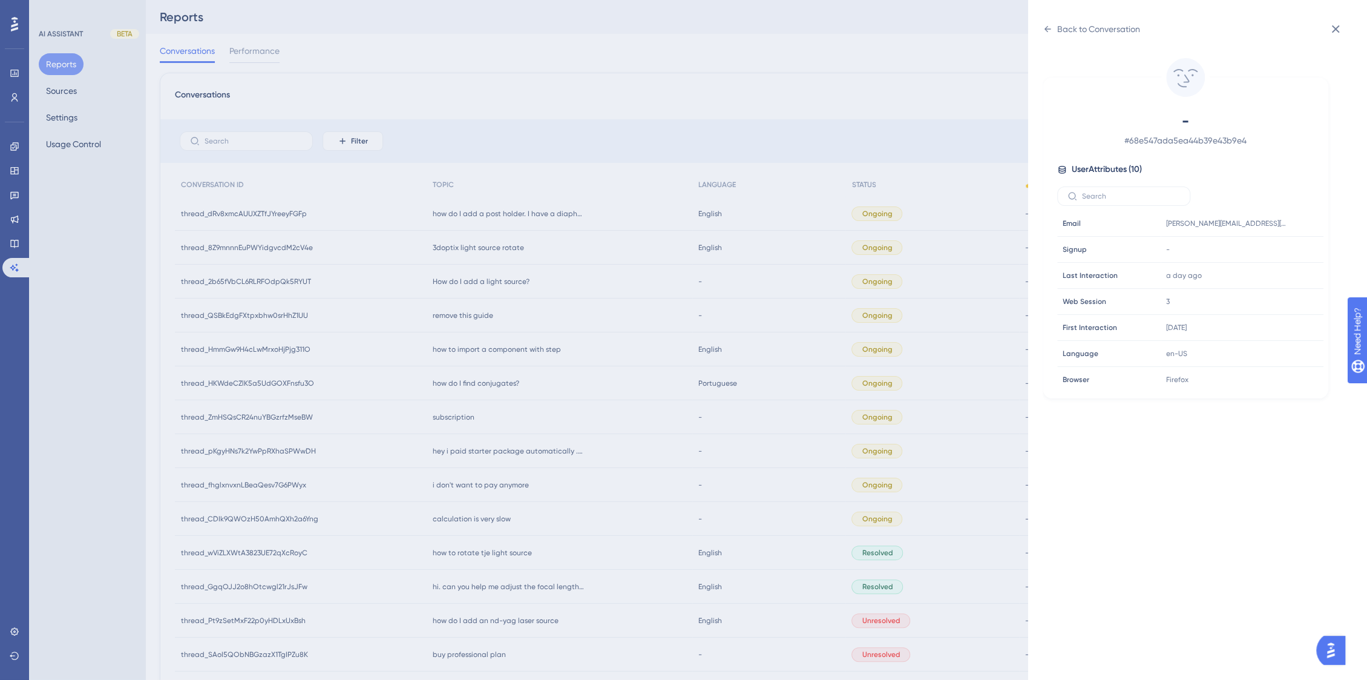
click at [518, 482] on div "Back to Conversation - # 68e547ada5ea44b39e43b9e4 User Attributes ( 10 ) Email …" at bounding box center [683, 340] width 1367 height 680
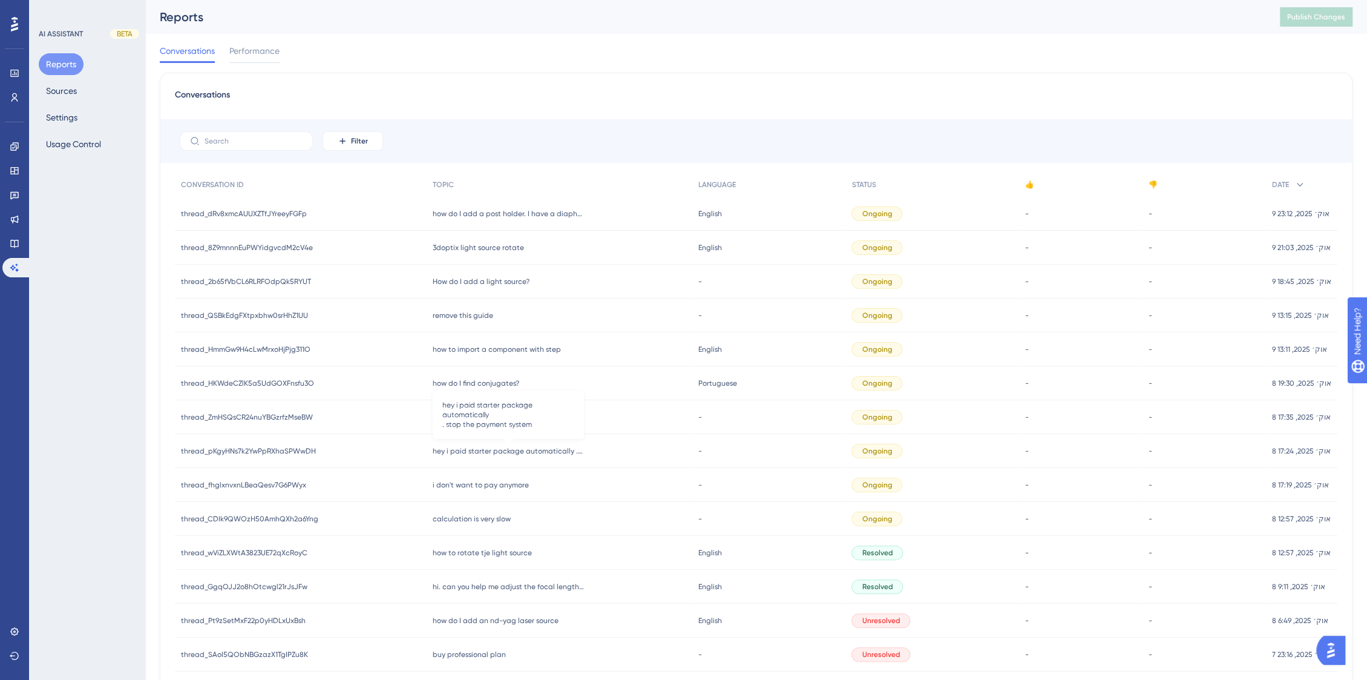
click at [535, 449] on span "hey i paid starter package automatically . stop the payment system" at bounding box center [508, 451] width 151 height 10
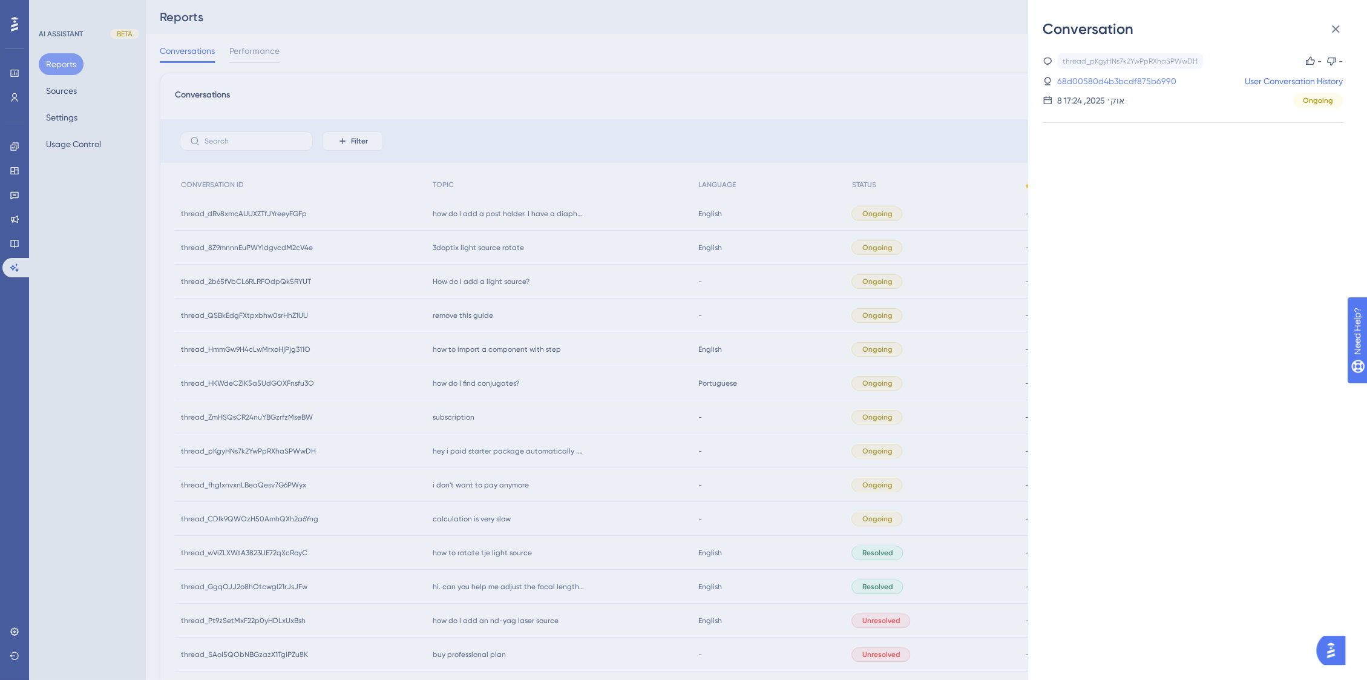
click at [1134, 85] on link "68d00580d4b3bcdf875b6990" at bounding box center [1116, 81] width 119 height 15
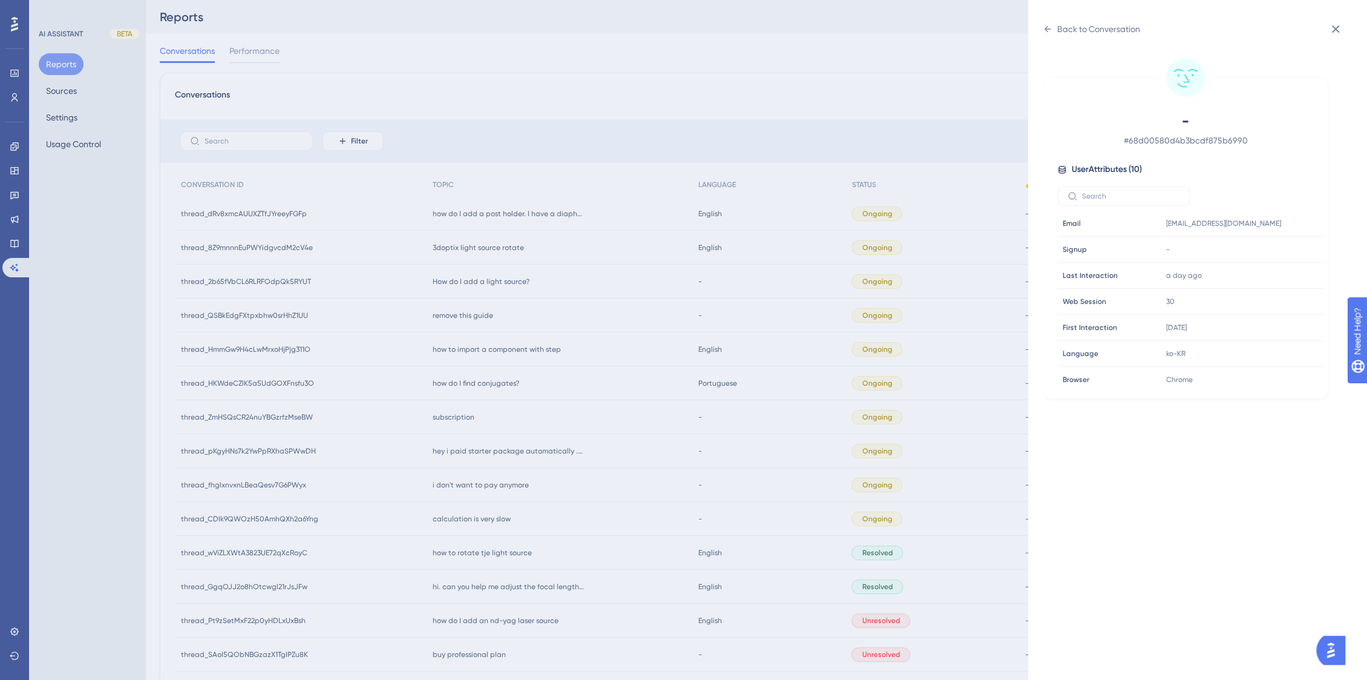
click at [504, 352] on div "Back to Conversation - # 68d00580d4b3bcdf875b6990 User Attributes ( 10 ) Email …" at bounding box center [683, 340] width 1367 height 680
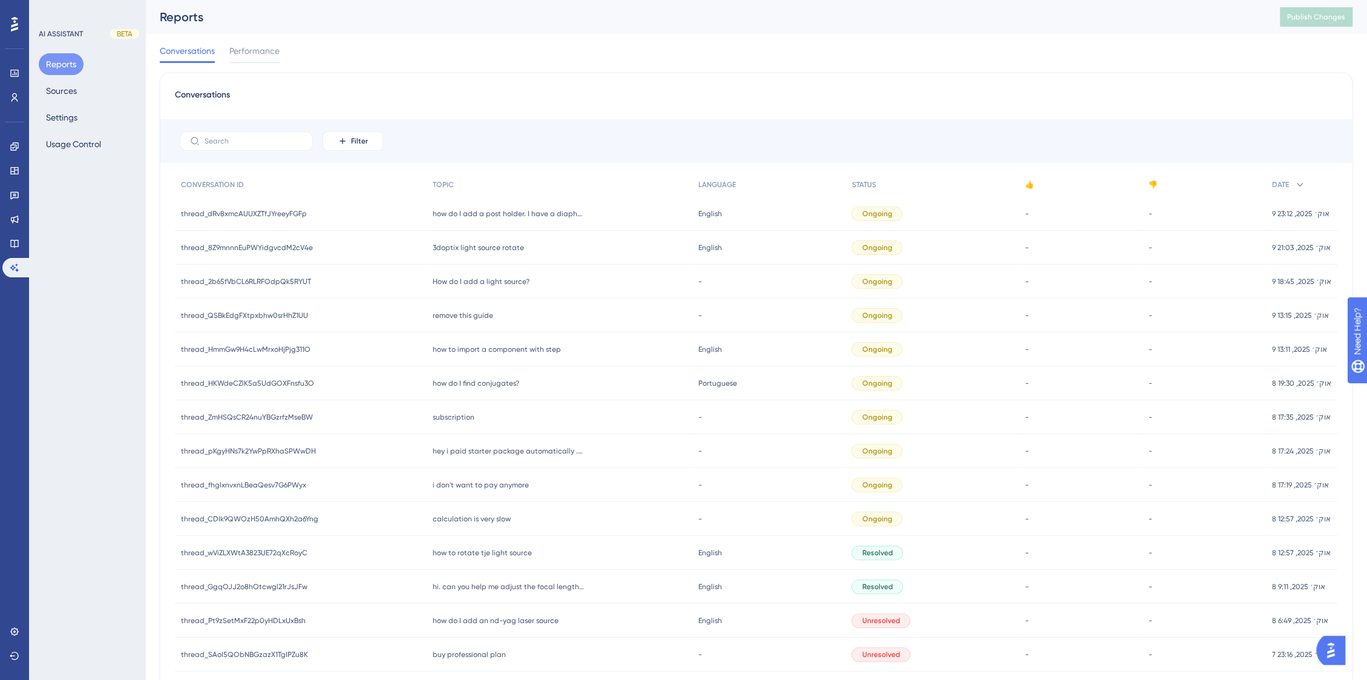
click at [510, 456] on div "hey i paid starter package automatically . stop the payment system hey i paid s…" at bounding box center [560, 451] width 266 height 34
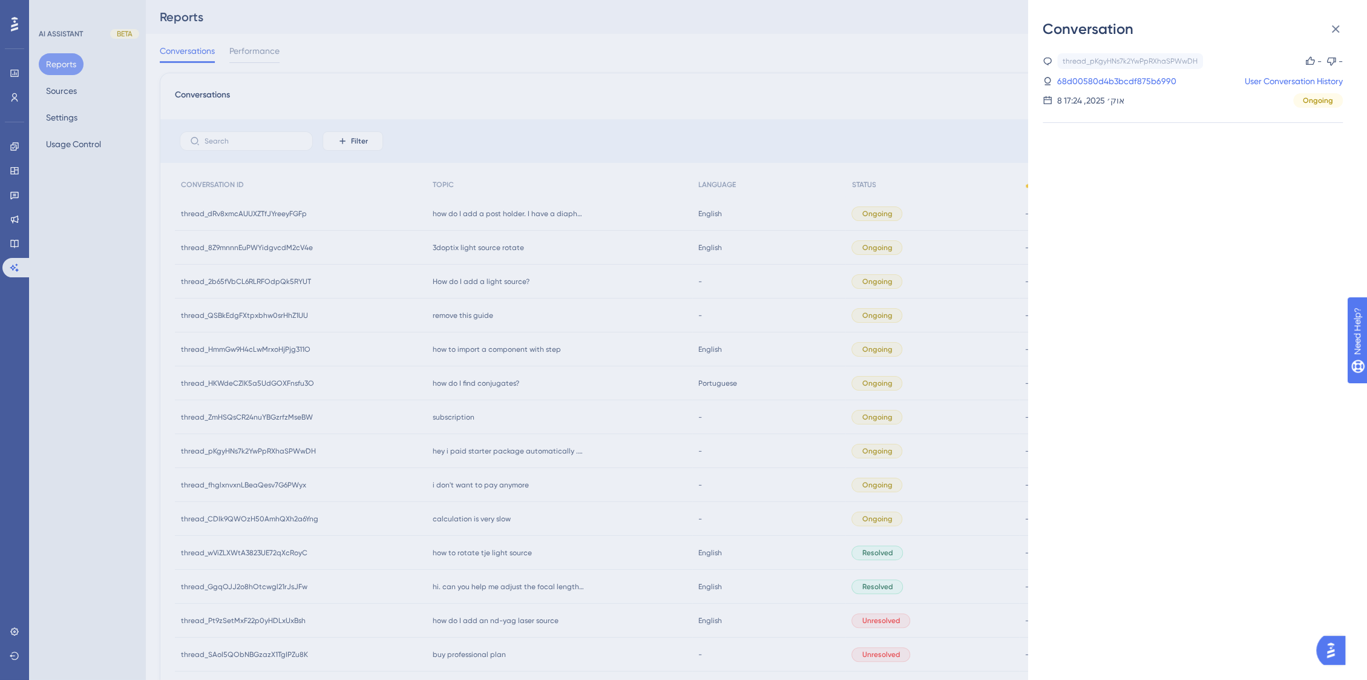
click at [507, 454] on div "Conversation thread_pKgyHNs7k2YwPpRXhaSPWwDH Copy - - 68d00580d4b3bcdf875b6990 …" at bounding box center [683, 340] width 1367 height 680
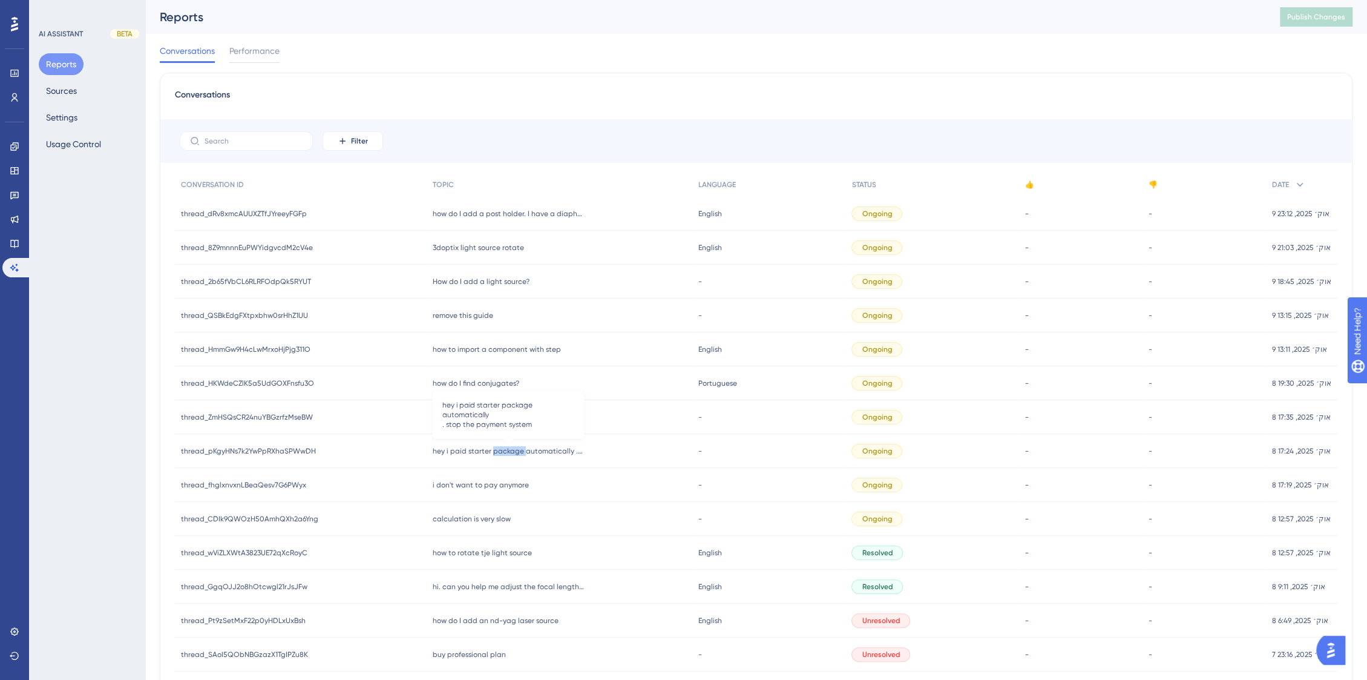
click at [507, 454] on span "hey i paid starter package automatically . stop the payment system" at bounding box center [508, 451] width 151 height 10
copy div "hey i paid starter package automatically . stop the payment system hey i paid s…"
click at [546, 468] on div "i don't want to pay anymore i don't want to pay anymore" at bounding box center [560, 485] width 266 height 34
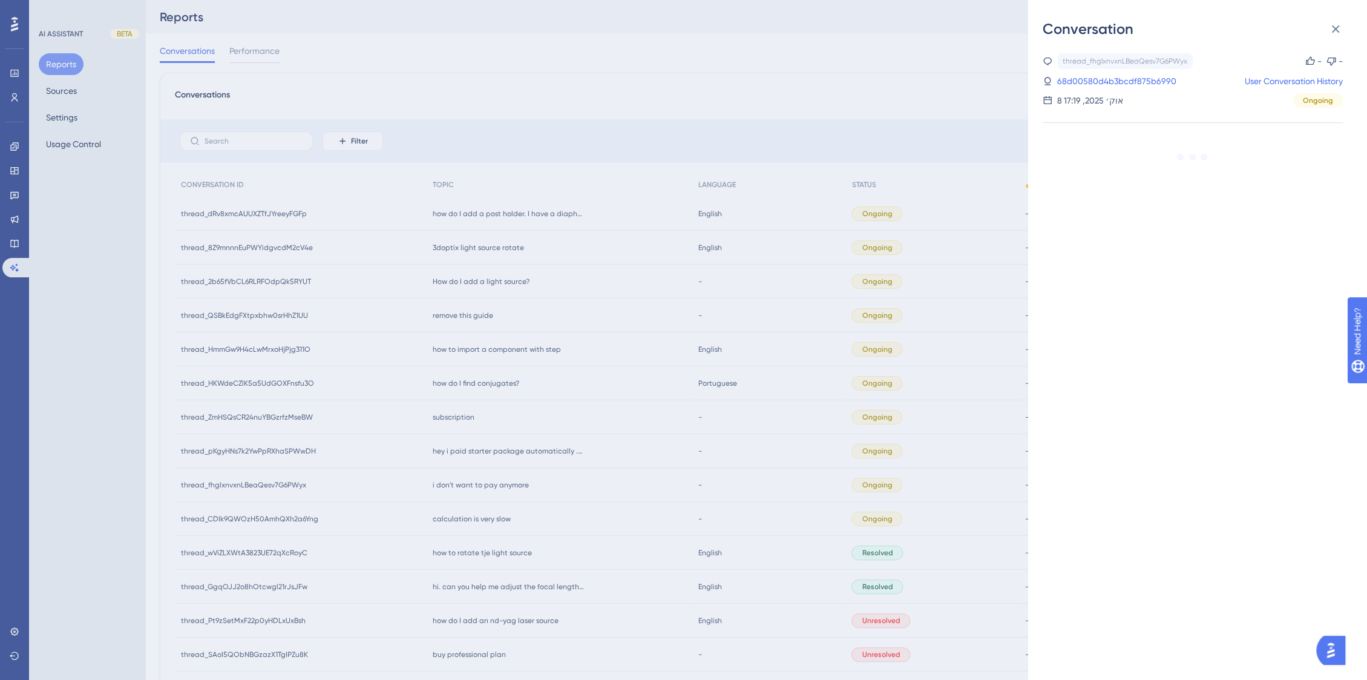
click at [538, 453] on div "Conversation thread_fhglxnvxnLBeaQesv7G6PWyx Copy - - 68d00580d4b3bcdf875b6990 …" at bounding box center [683, 340] width 1367 height 680
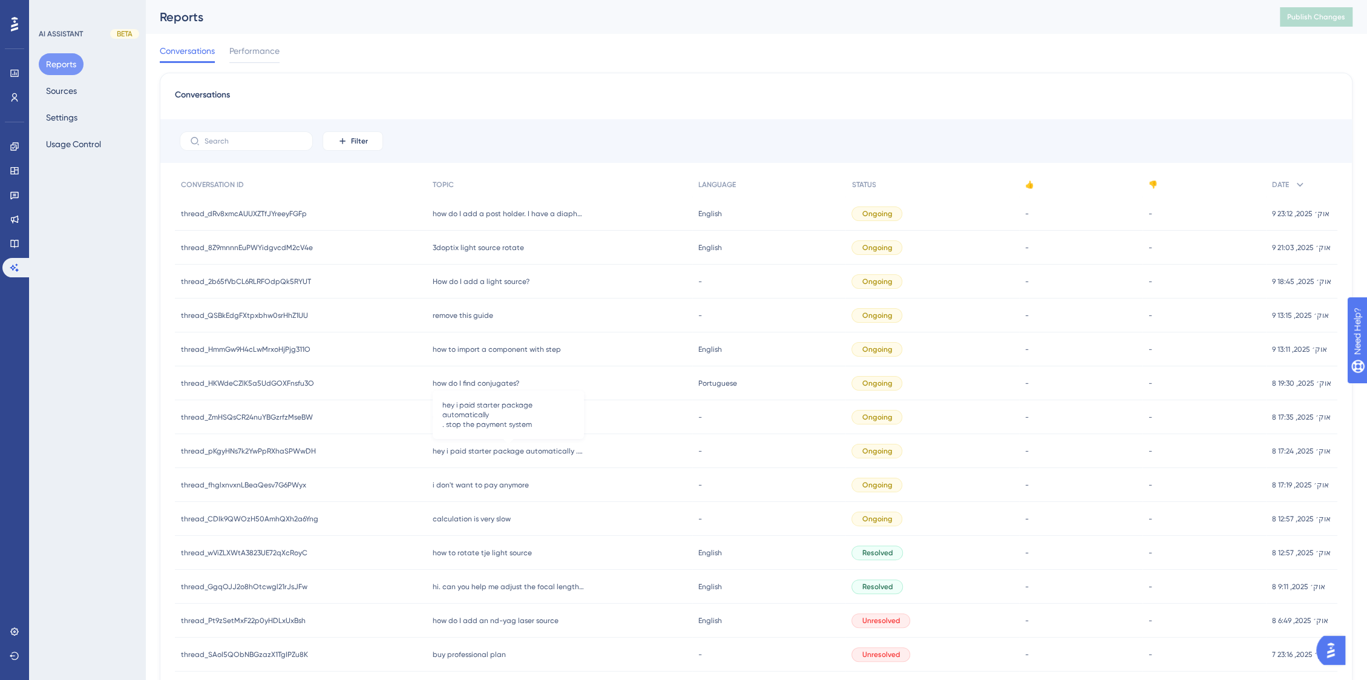
click at [542, 455] on span "hey i paid starter package automatically . stop the payment system" at bounding box center [508, 451] width 151 height 10
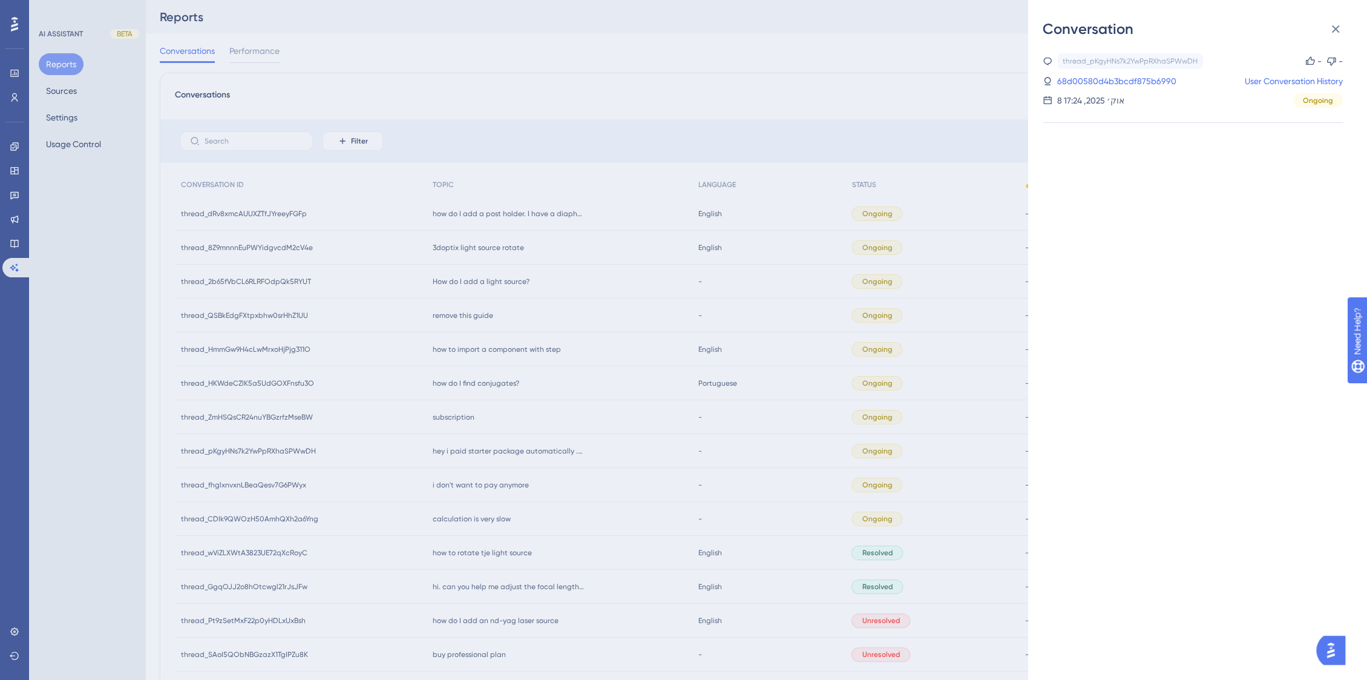
click at [1214, 211] on div "thread_pKgyHNs7k2YwPpRXhaSPWwDH Copy - - 68d00580d4b3bcdf875b6990 User Conversa…" at bounding box center [1203, 359] width 320 height 641
click at [1131, 172] on div at bounding box center [1193, 173] width 300 height 42
click at [1146, 80] on link "68d00580d4b3bcdf875b6990" at bounding box center [1116, 81] width 119 height 15
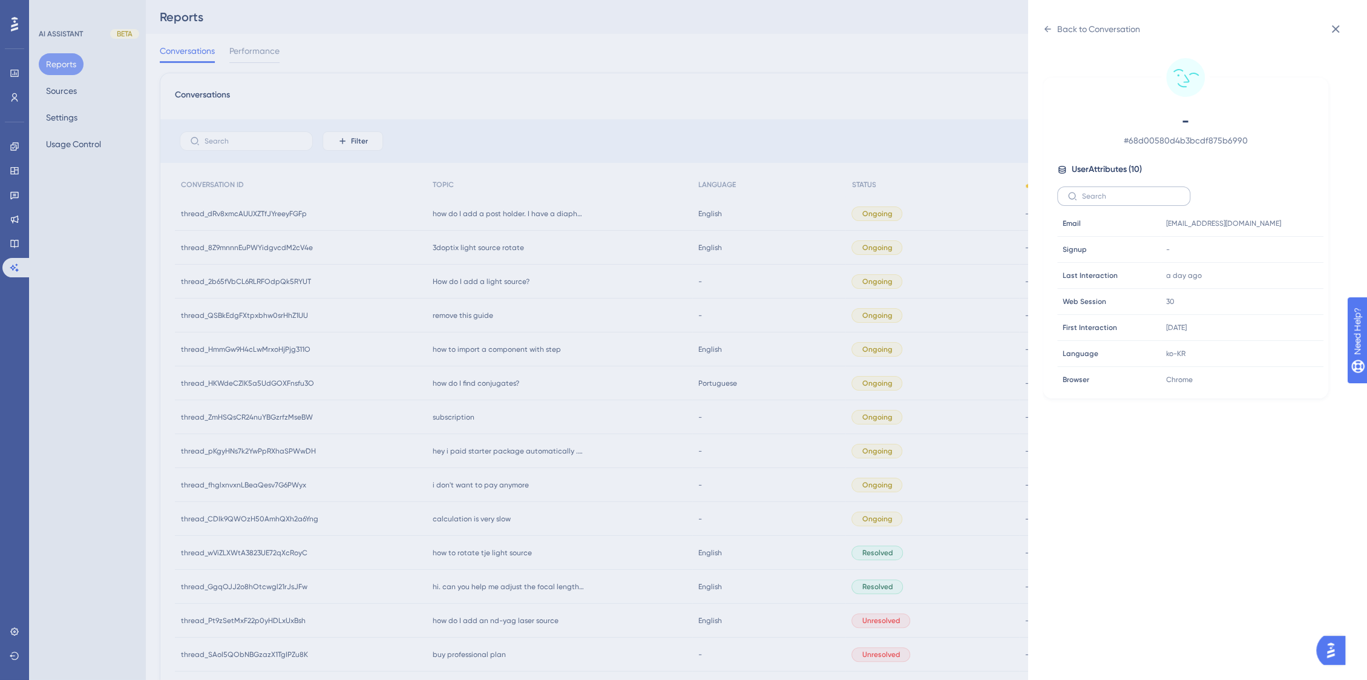
click at [1102, 205] on label at bounding box center [1123, 195] width 133 height 19
click at [1102, 200] on input "text" at bounding box center [1131, 196] width 98 height 8
paste input "hey i paid starter package automatically . stop the payment system"
type input "hey i paid starter package automatically . stop the payment system"
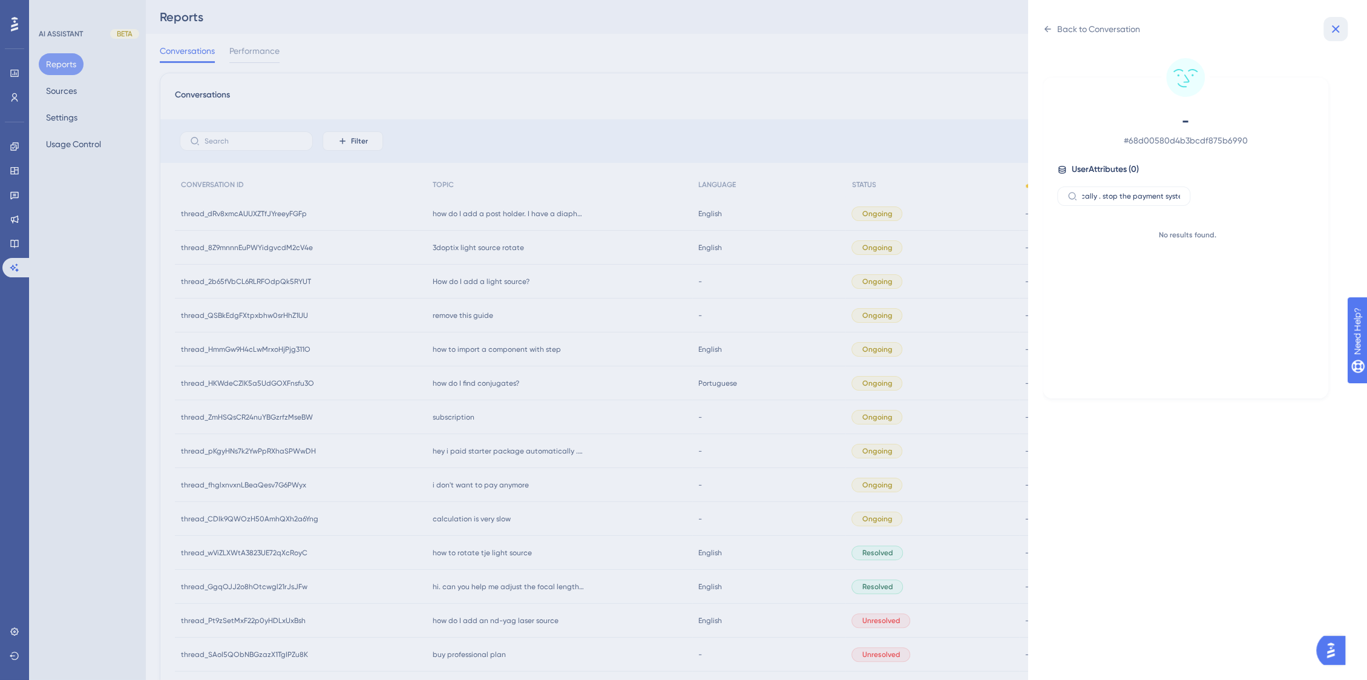
scroll to position [0, 0]
click at [1341, 29] on icon at bounding box center [1336, 29] width 15 height 15
